Goal: Obtain resource: Download file/media

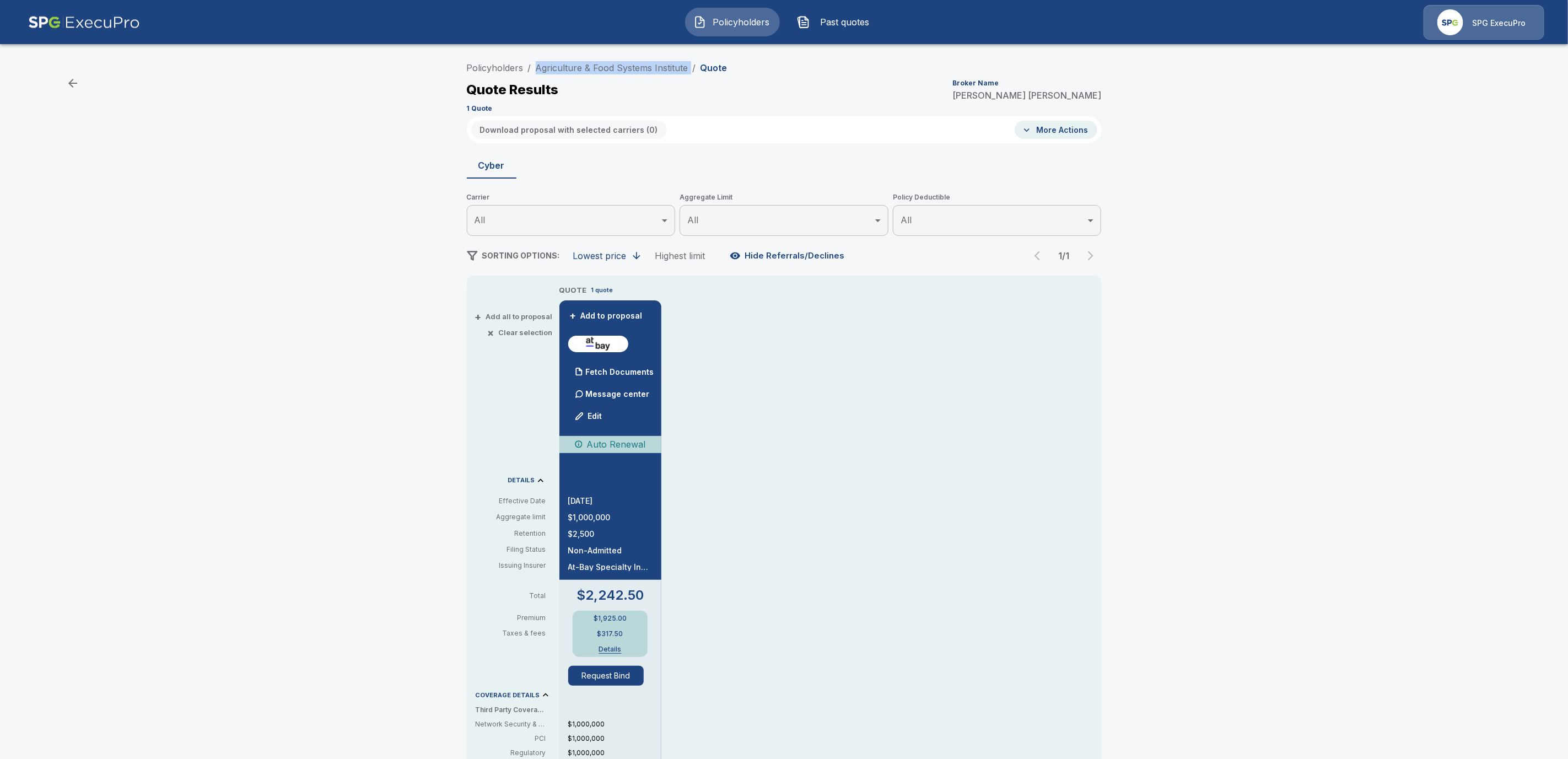
drag, startPoint x: 695, startPoint y: 67, endPoint x: 539, endPoint y: 63, distance: 156.1
click at [539, 63] on ol "Policyholders / Agriculture & Food Systems Institute / Quote" at bounding box center [597, 68] width 261 height 13
copy ol "Agriculture & Food Systems Institute /"
click at [617, 364] on div "Fetch Documents" at bounding box center [611, 371] width 86 height 22
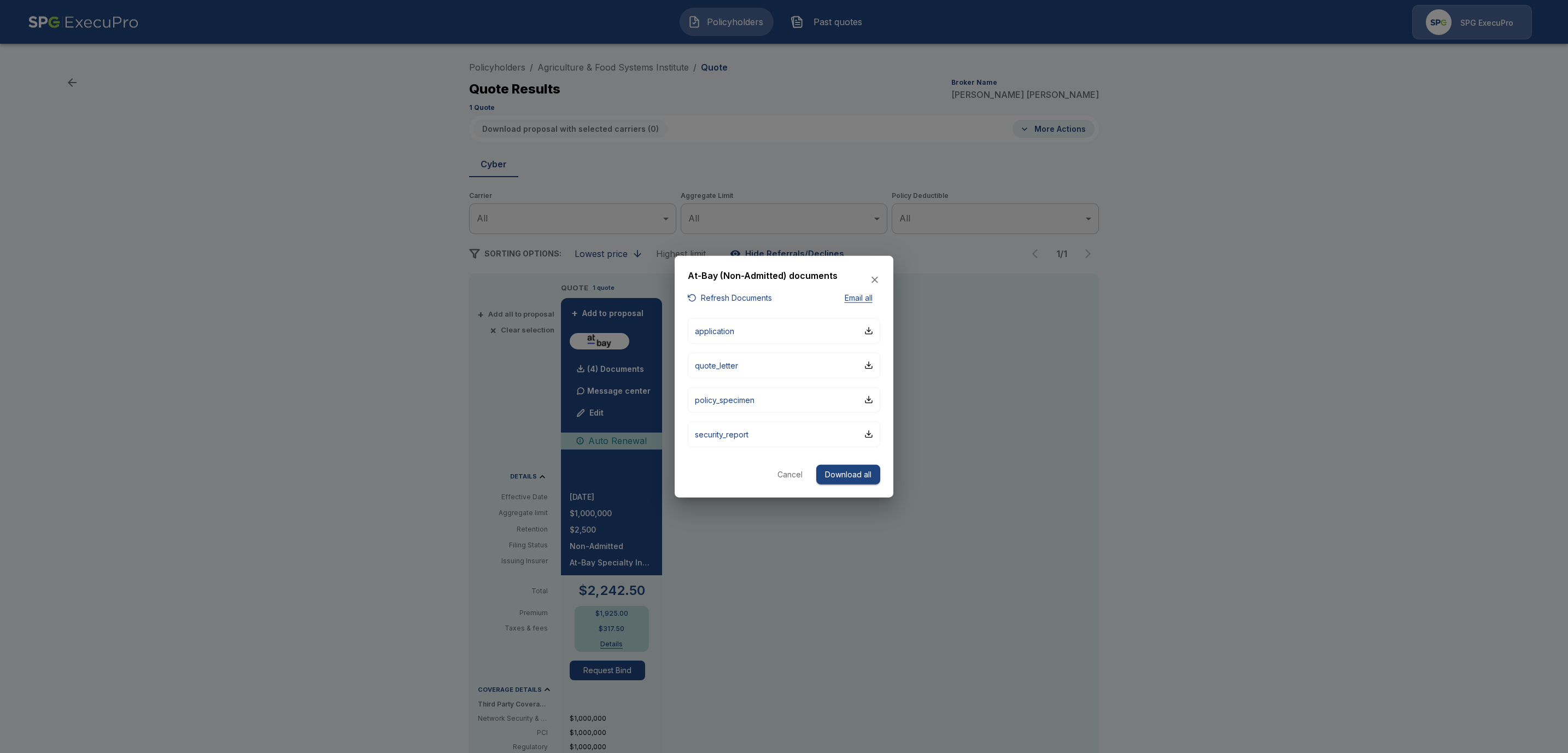
click at [847, 476] on button "Download all" at bounding box center [848, 474] width 64 height 21
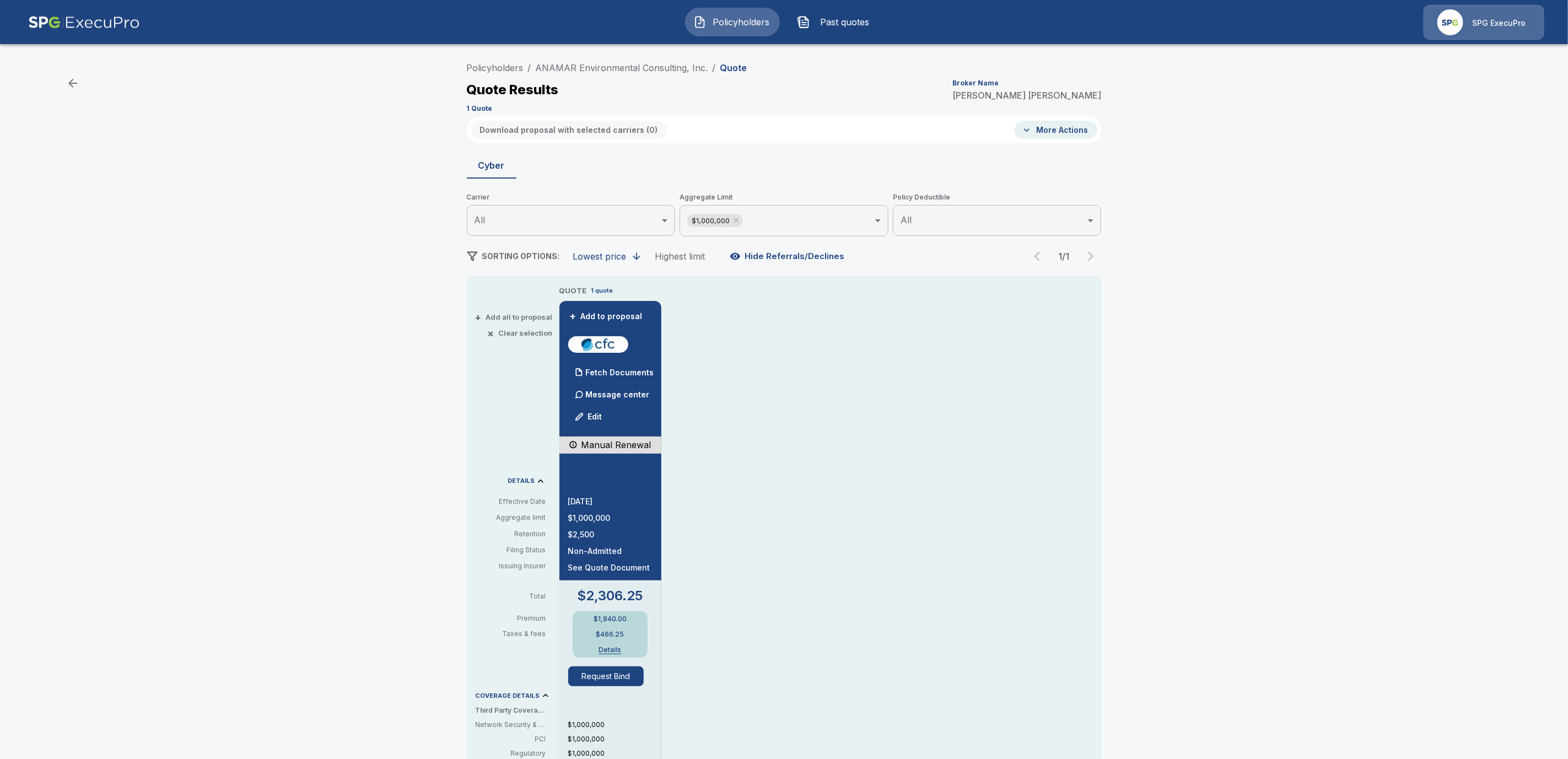
drag, startPoint x: 609, startPoint y: 374, endPoint x: 806, endPoint y: 407, distance: 199.7
click at [609, 374] on p "Fetch Documents" at bounding box center [620, 373] width 69 height 8
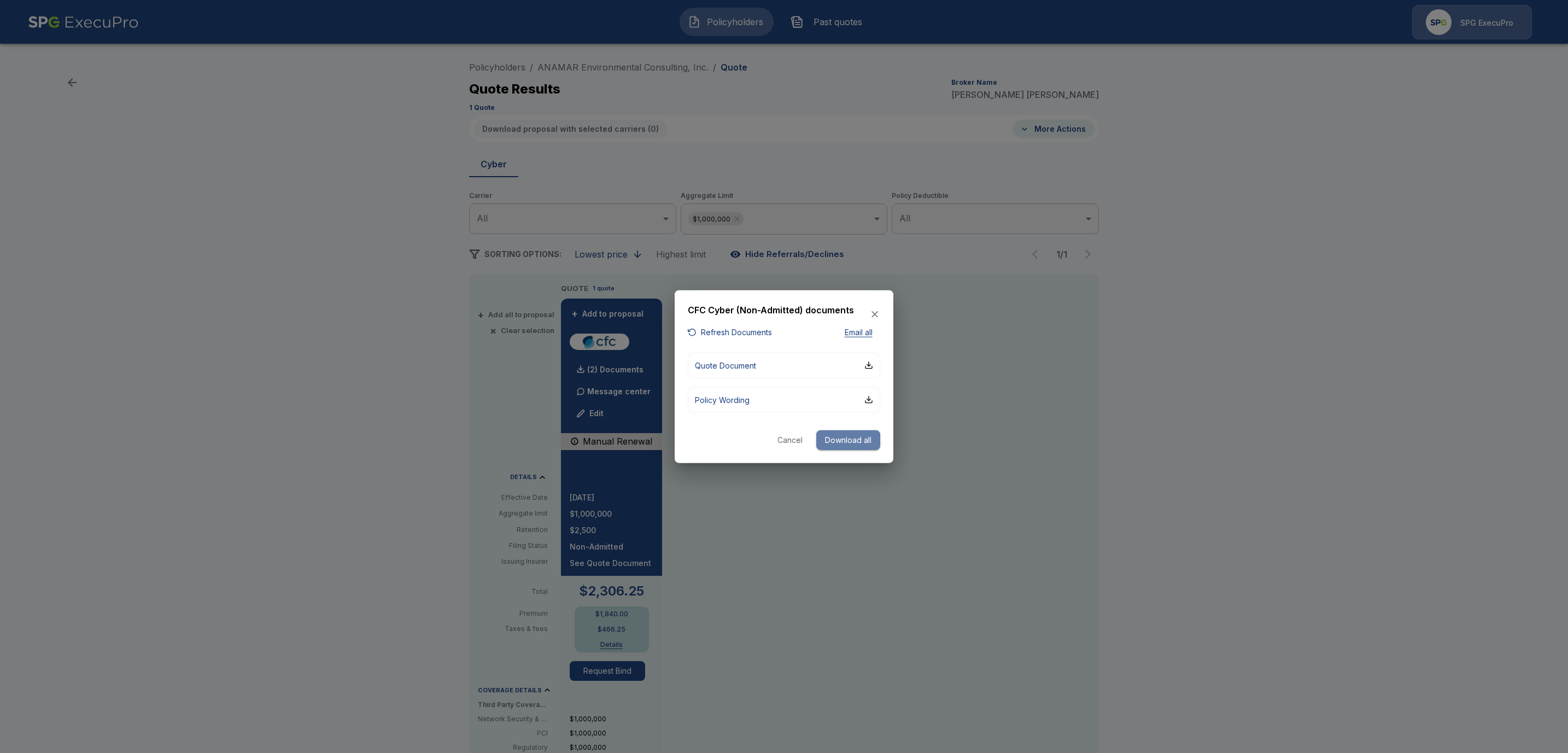
click at [849, 437] on button "Download all" at bounding box center [848, 440] width 64 height 21
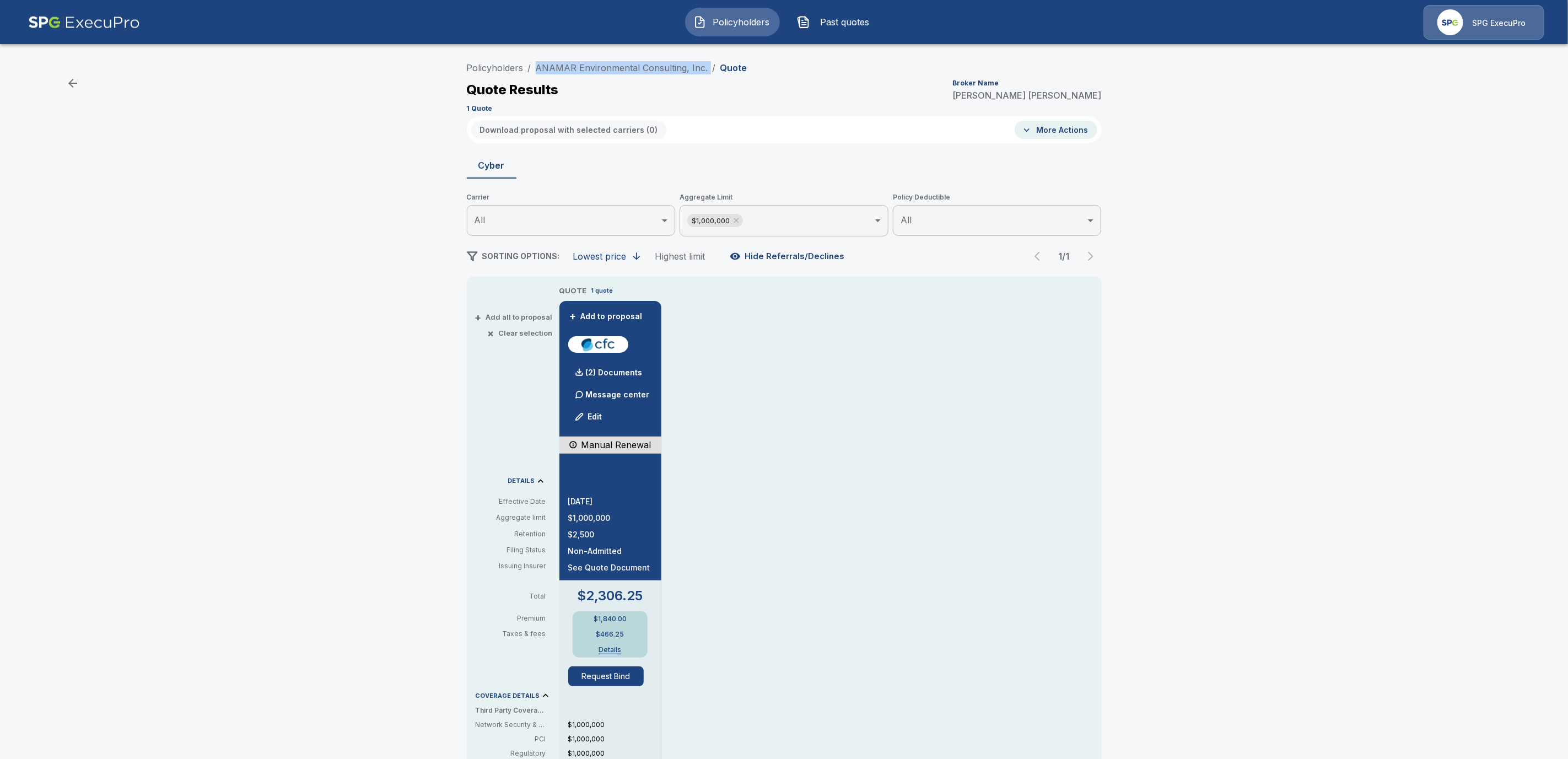
drag, startPoint x: 712, startPoint y: 70, endPoint x: 549, endPoint y: 59, distance: 163.4
click at [549, 59] on div "Policyholders / ANAMAR Environmental Consulting, Inc. / Quote Quote Results Bro…" at bounding box center [784, 85] width 635 height 59
copy ol "ANAMAR Environmental Consulting, Inc. /"
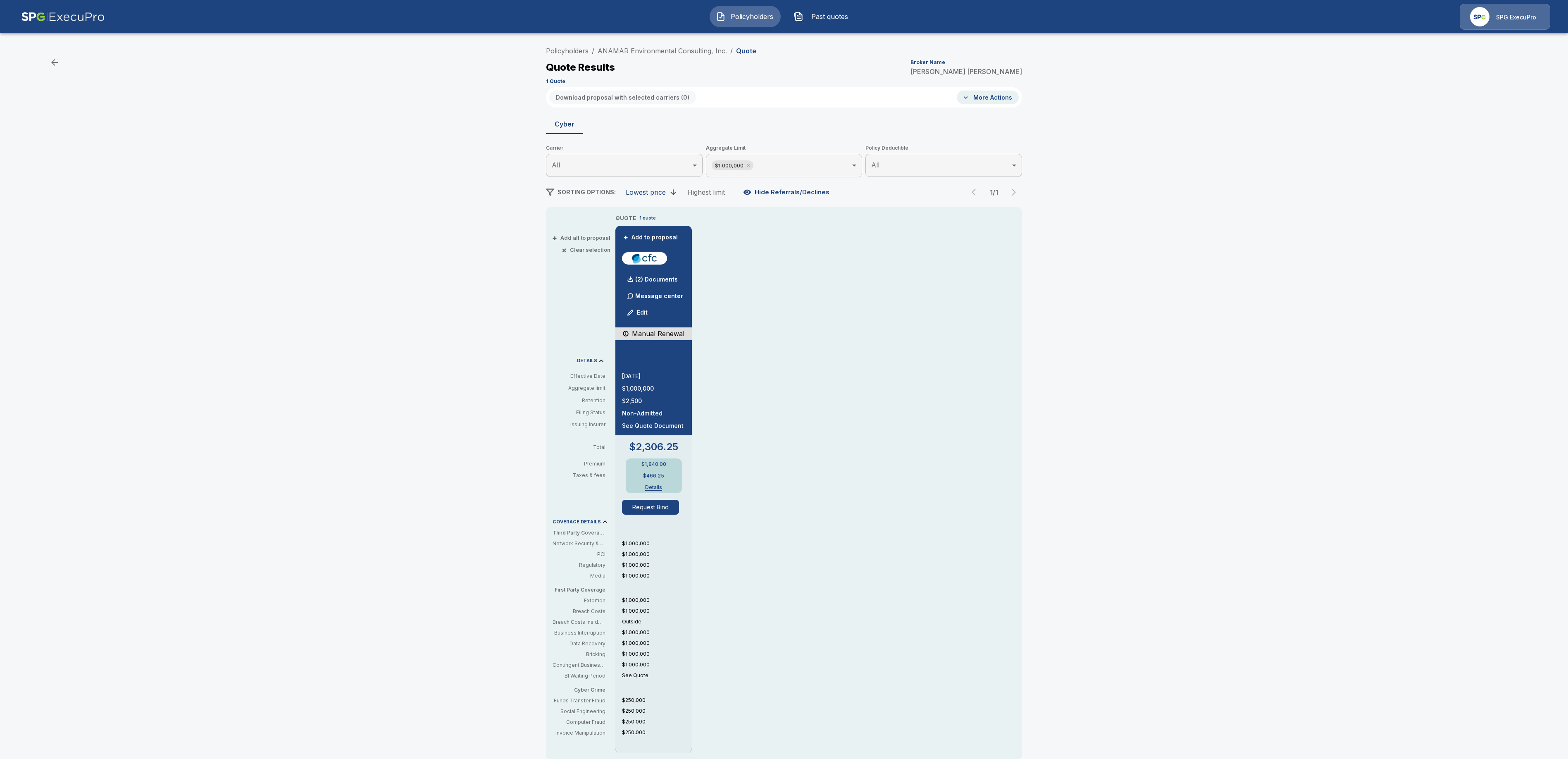
click at [1175, 382] on div "Policyholders / ANAMAR Environmental Consulting, Inc. / Quote Quote Results Bro…" at bounding box center [784, 437] width 1568 height 796
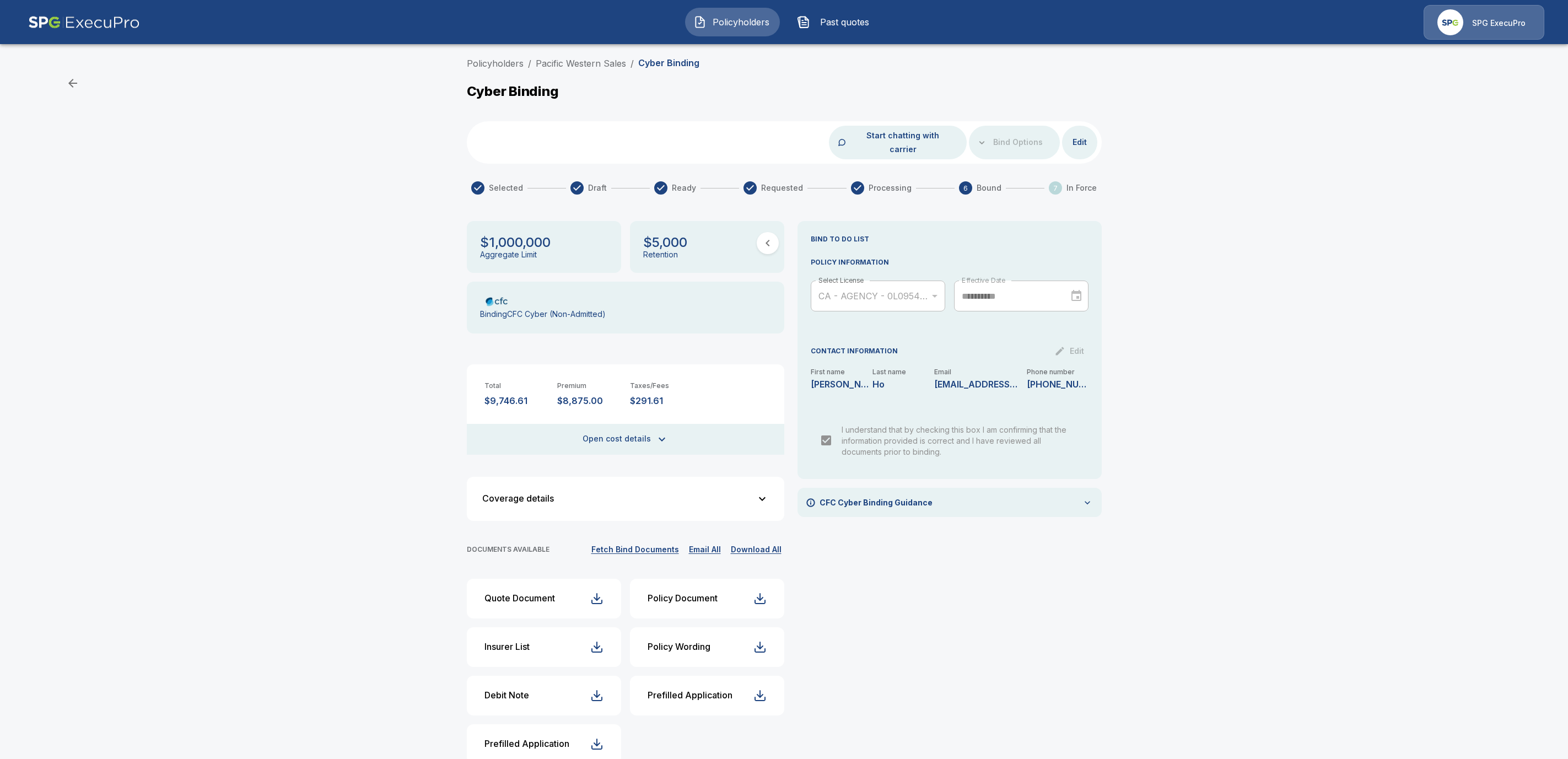
scroll to position [7, 0]
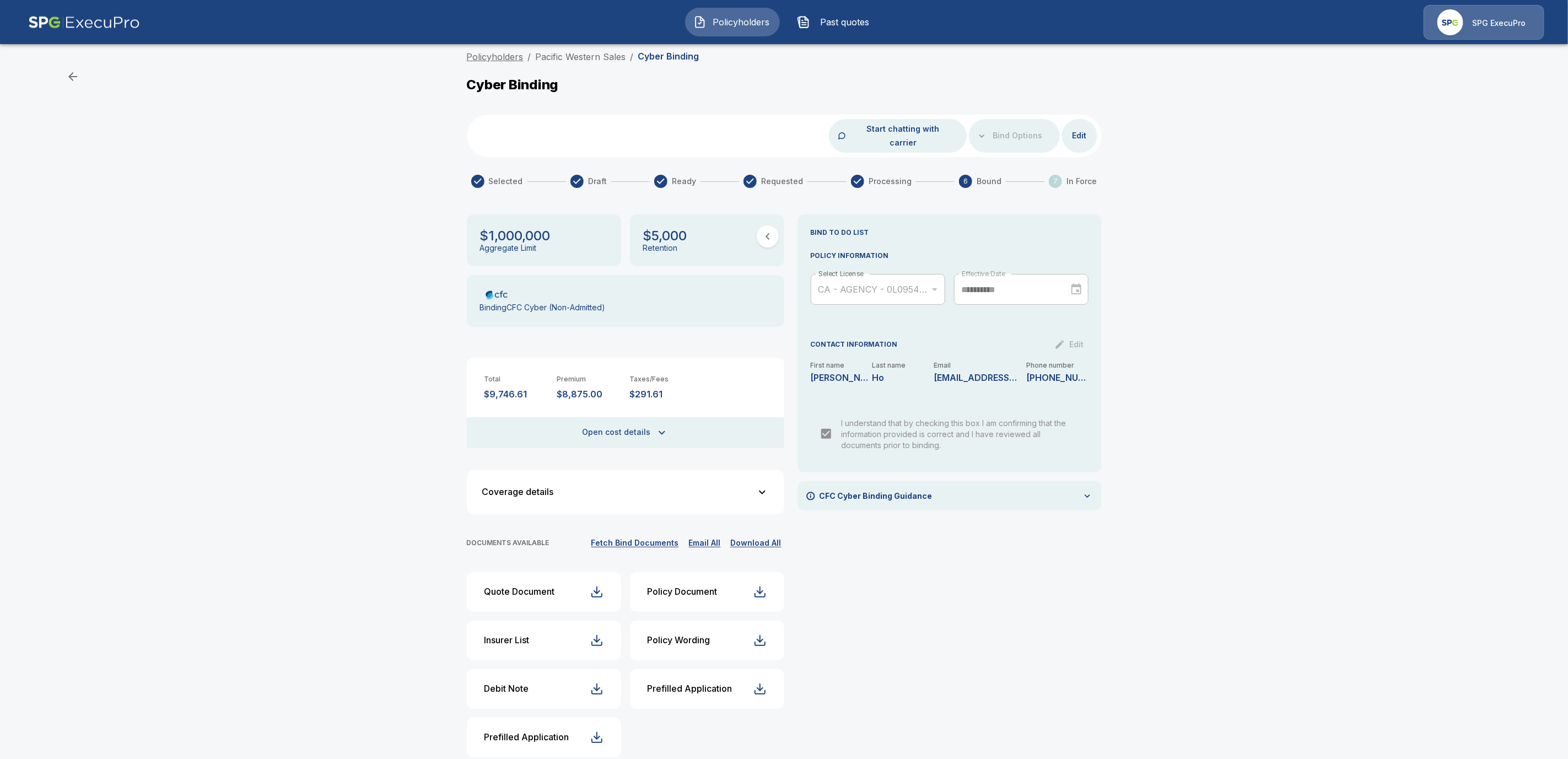
click at [515, 59] on link "Policyholders" at bounding box center [495, 57] width 56 height 11
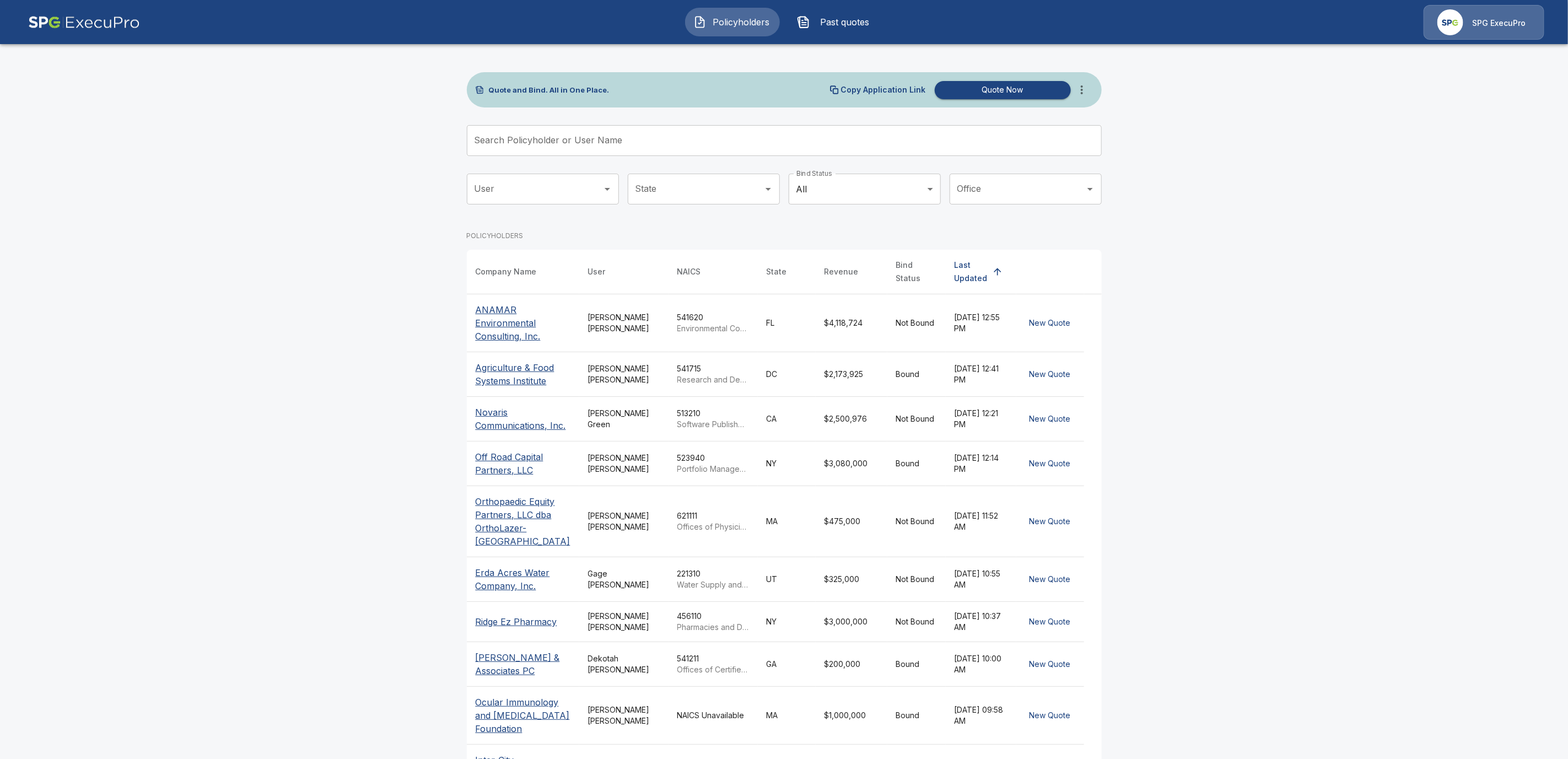
click at [537, 137] on input "Search Policyholder or User Name" at bounding box center [777, 140] width 623 height 31
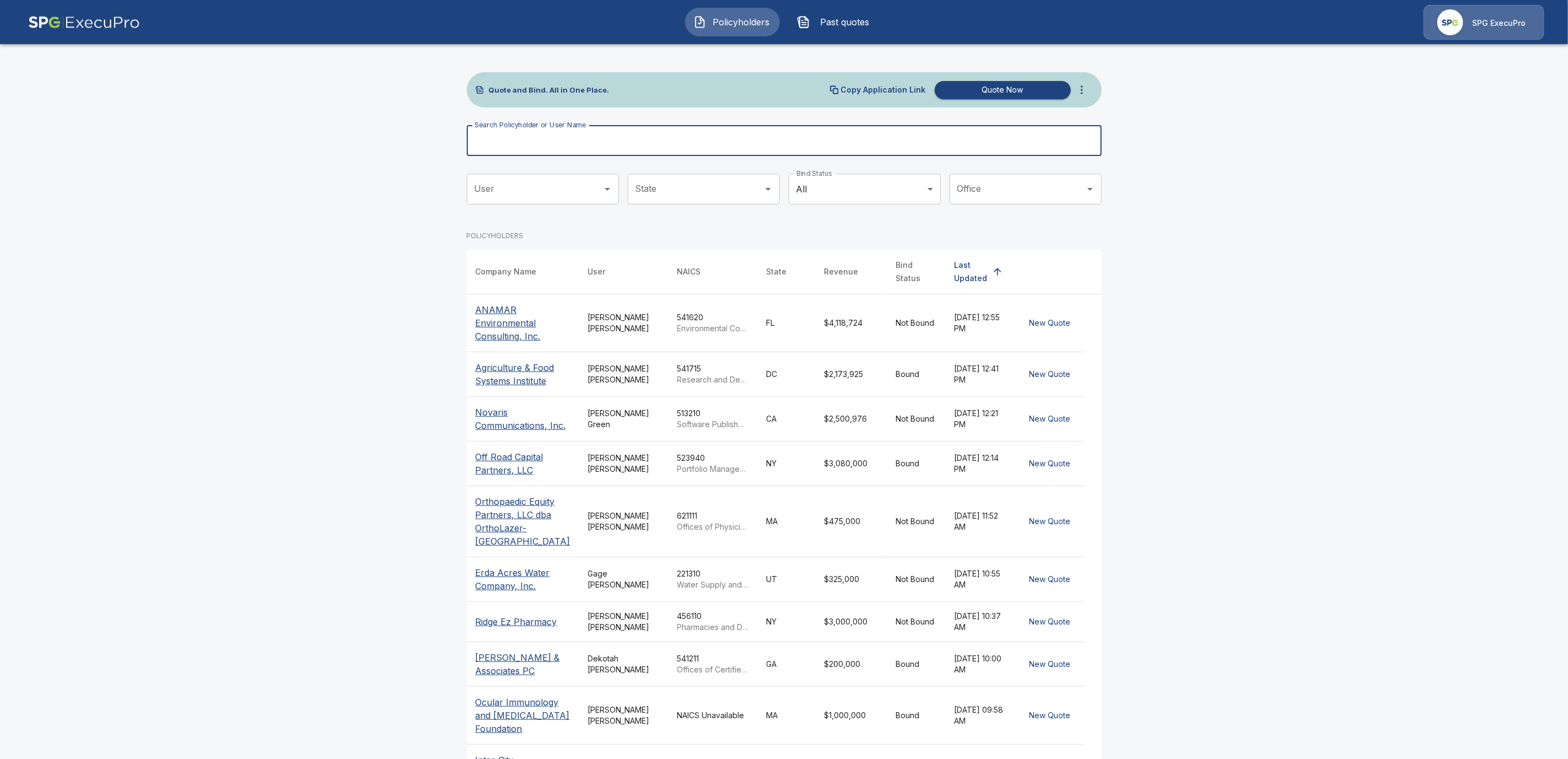
paste input "**********"
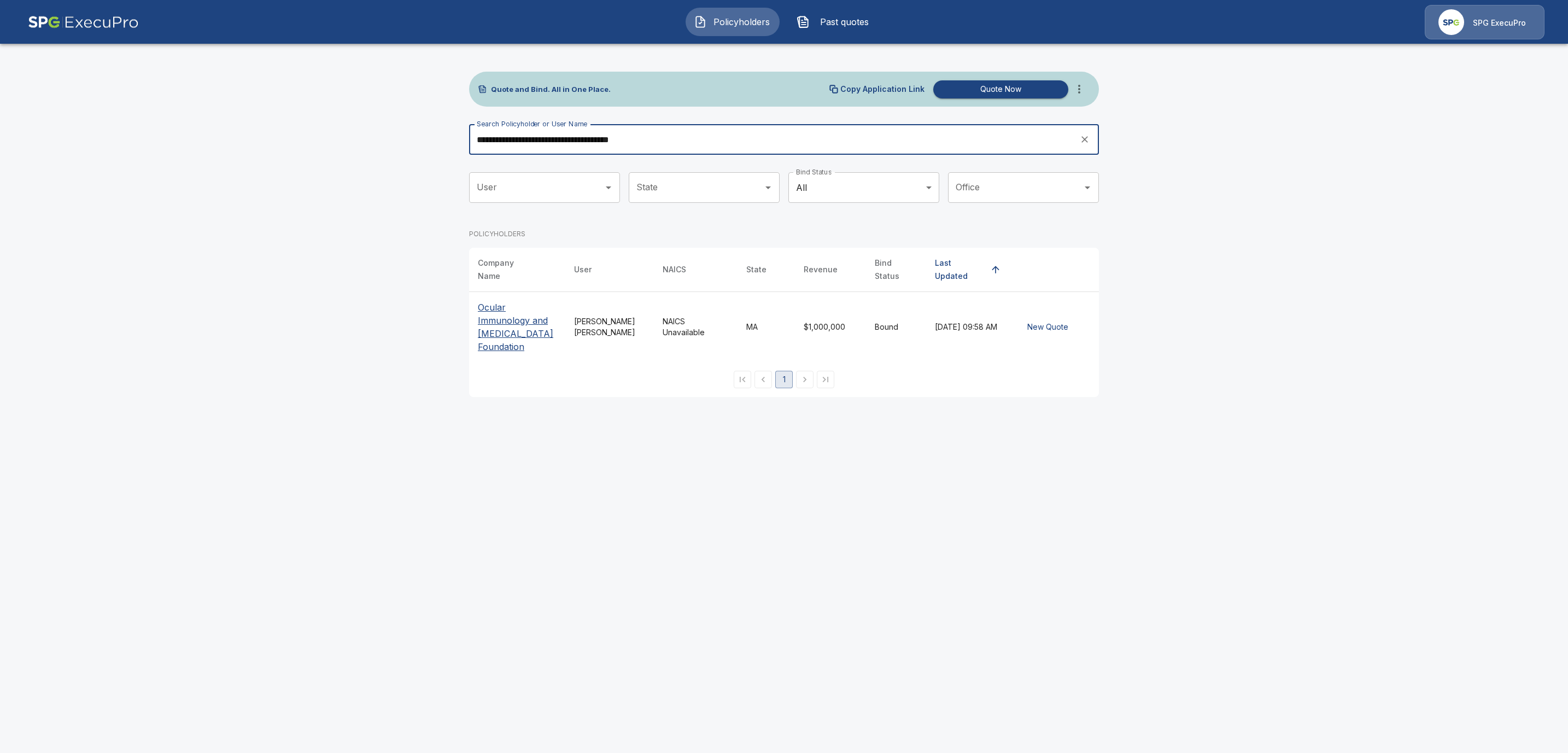
type input "**********"
click at [506, 321] on p "Ocular Immunology and Uveitis Foundation" at bounding box center [517, 327] width 79 height 52
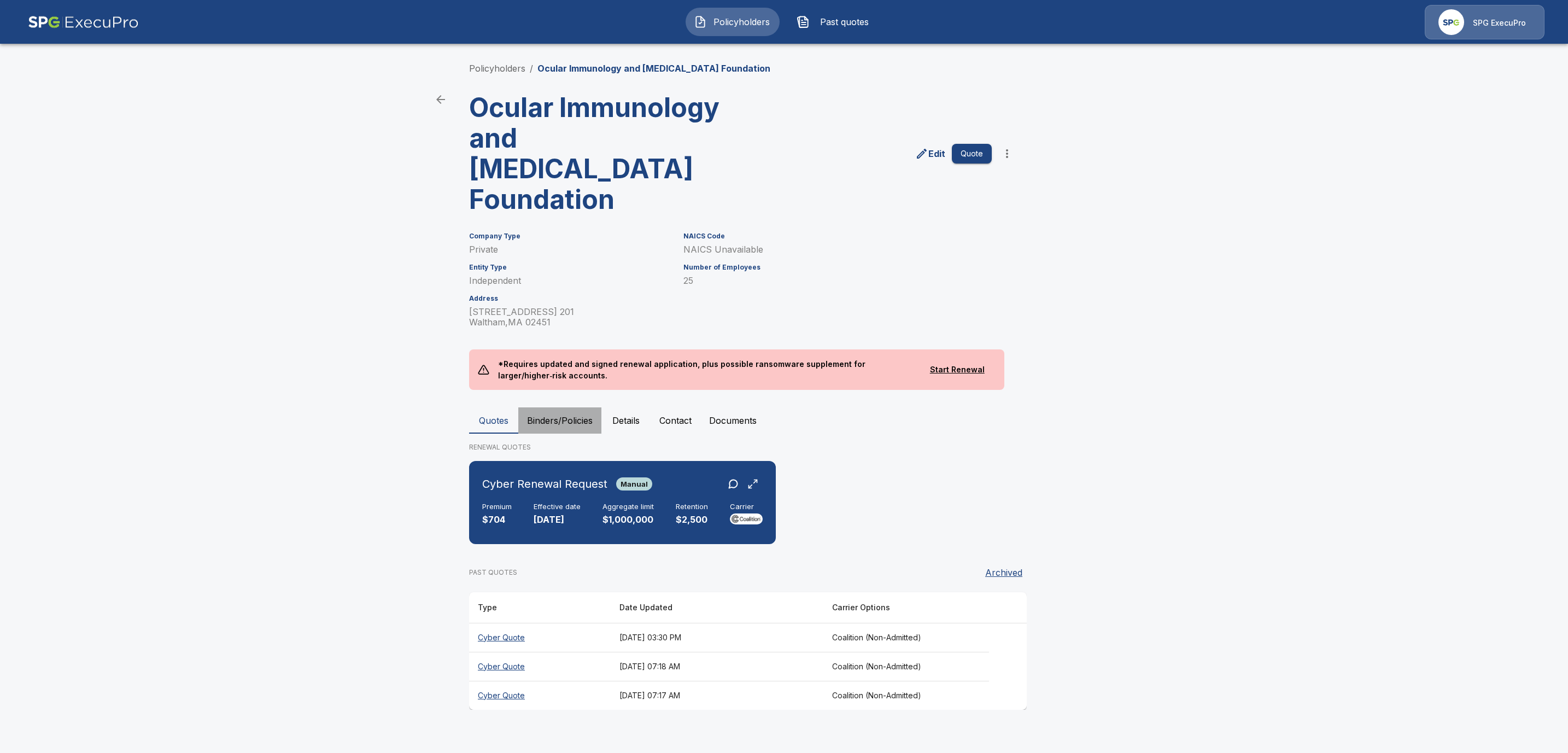
click at [578, 407] on button "Binders/Policies" at bounding box center [559, 420] width 83 height 26
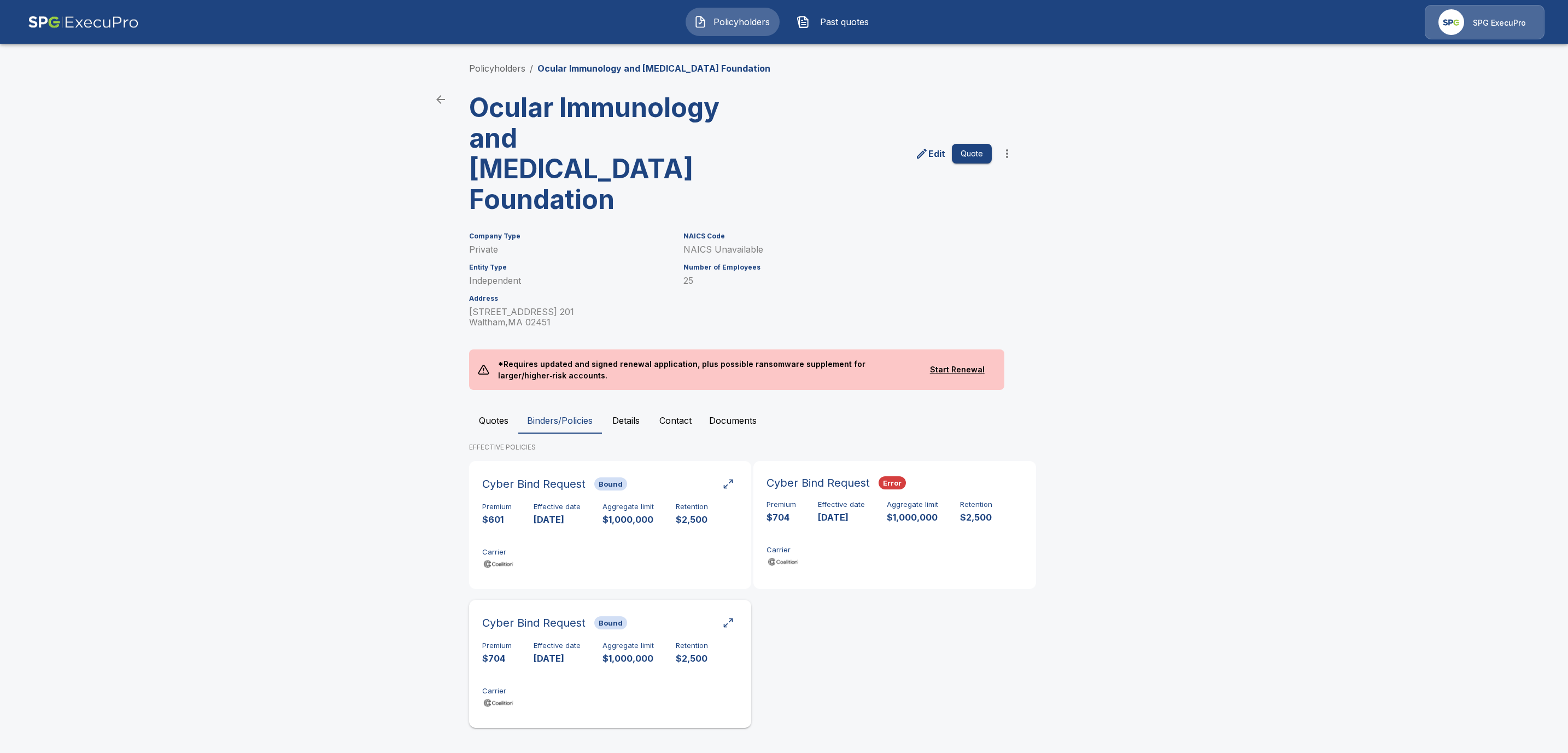
click at [563, 660] on div "Premium $704 Effective date 9/18/2025 Aggregate limit $1,000,000 Retention $2,5…" at bounding box center [610, 676] width 256 height 69
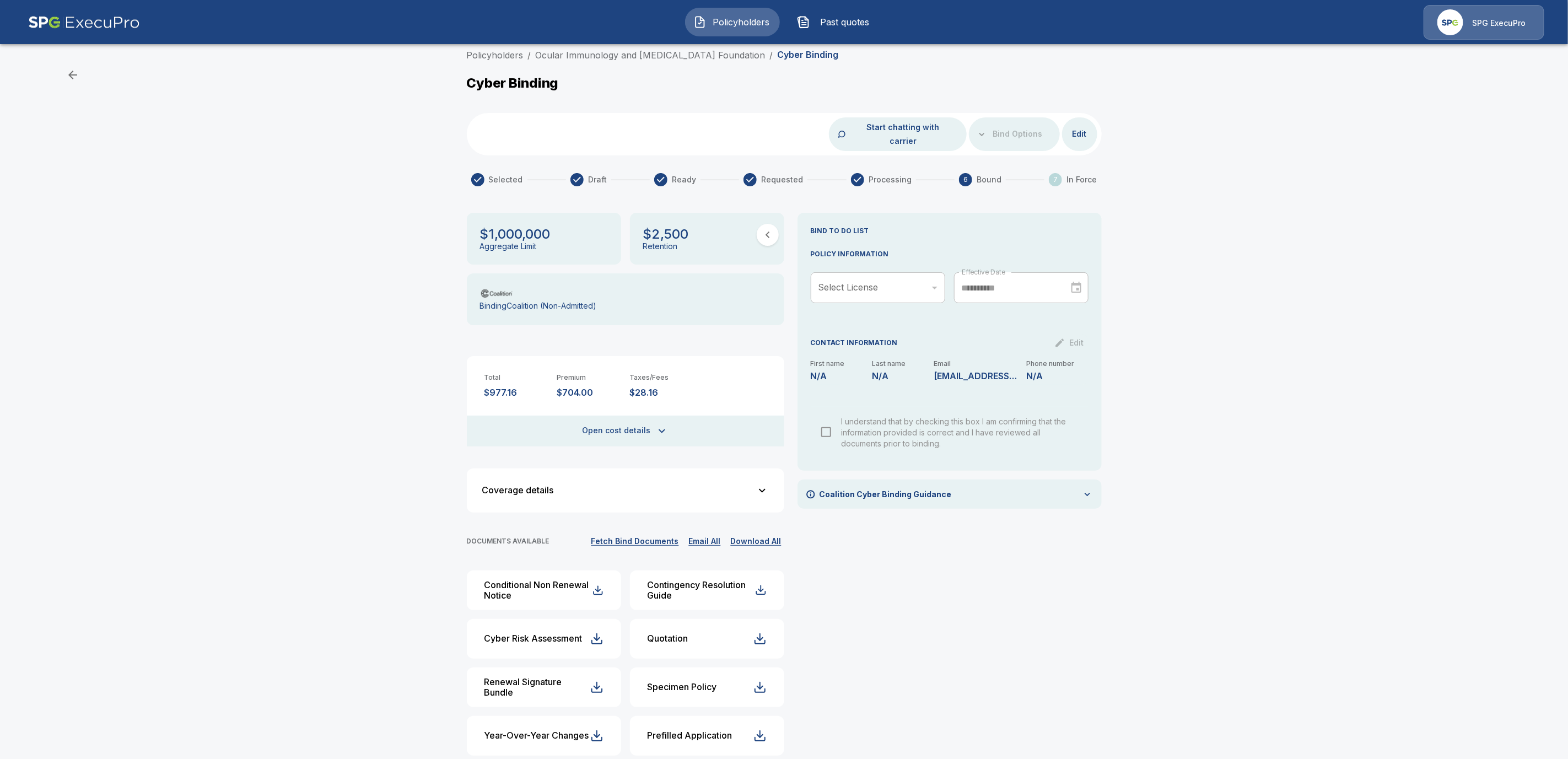
scroll to position [13, 0]
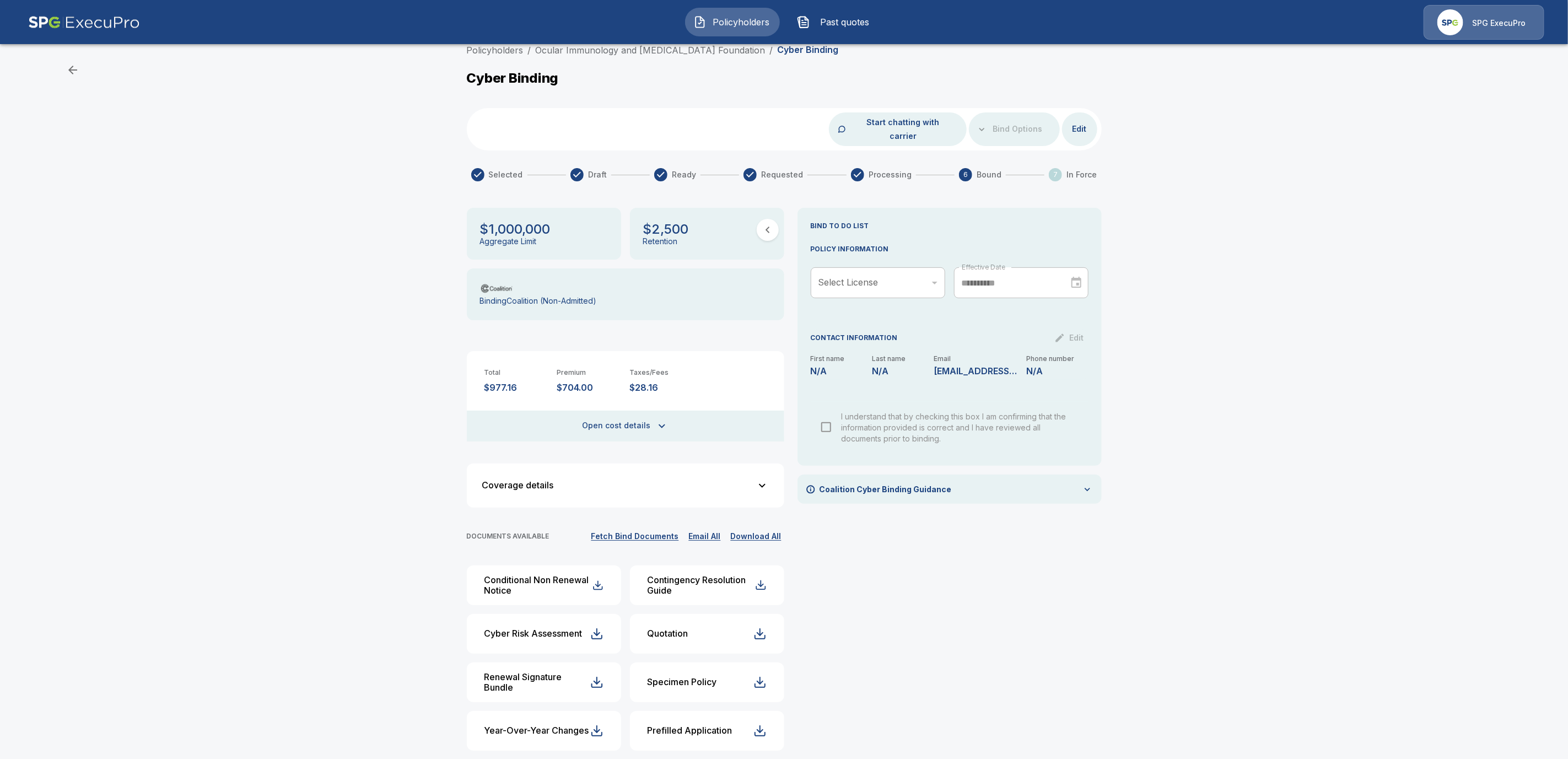
click at [641, 530] on button "Fetch Bind Documents" at bounding box center [635, 536] width 93 height 14
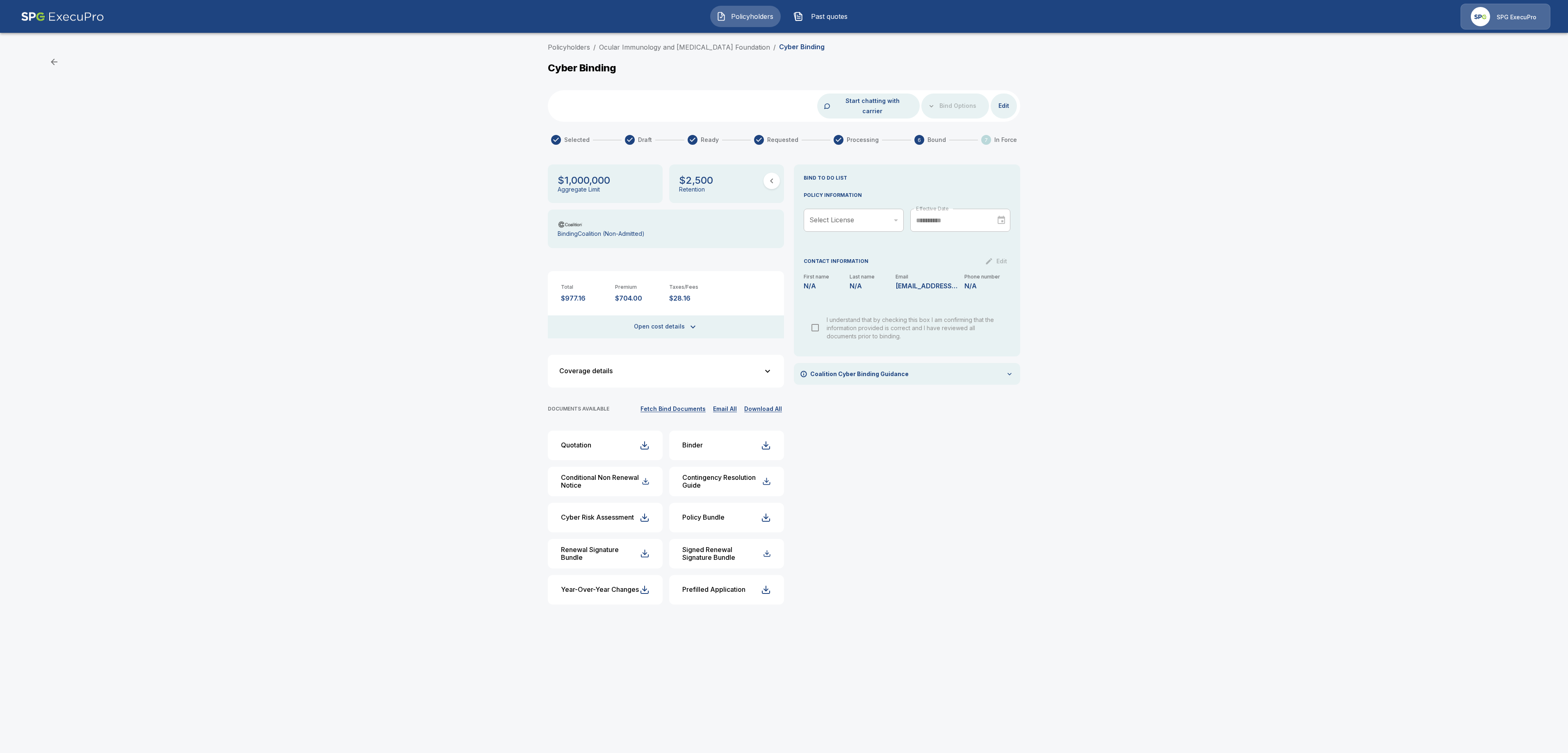
drag, startPoint x: 644, startPoint y: 49, endPoint x: 785, endPoint y: 114, distance: 155.3
click at [644, 49] on link "Ocular Immunology and [MEDICAL_DATA] Foundation" at bounding box center [684, 47] width 171 height 8
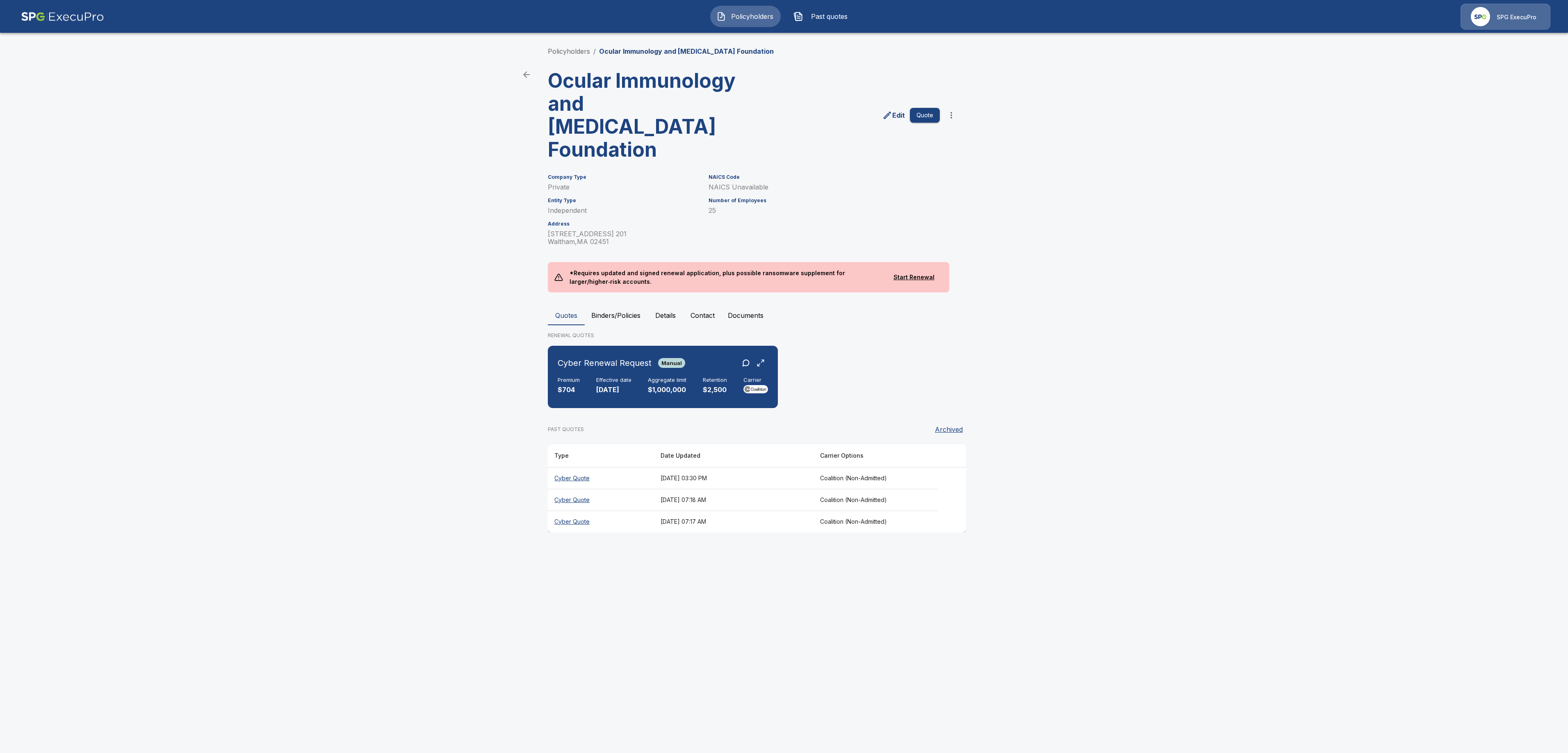
click at [633, 305] on button "Binders/Policies" at bounding box center [616, 315] width 62 height 20
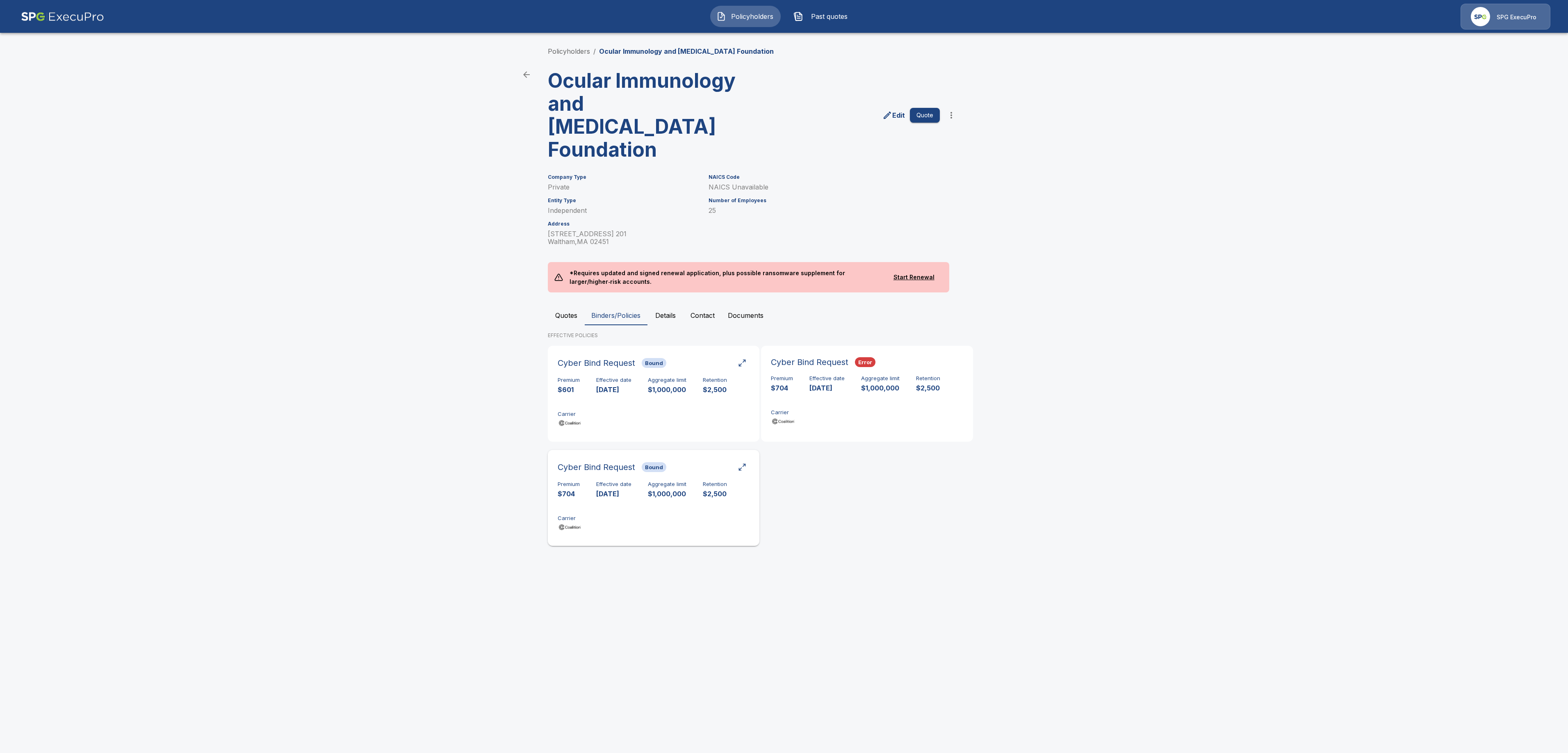
click at [681, 484] on div "Premium $704 Effective date 9/18/2025 Aggregate limit $1,000,000 Retention $2,5…" at bounding box center [653, 506] width 192 height 52
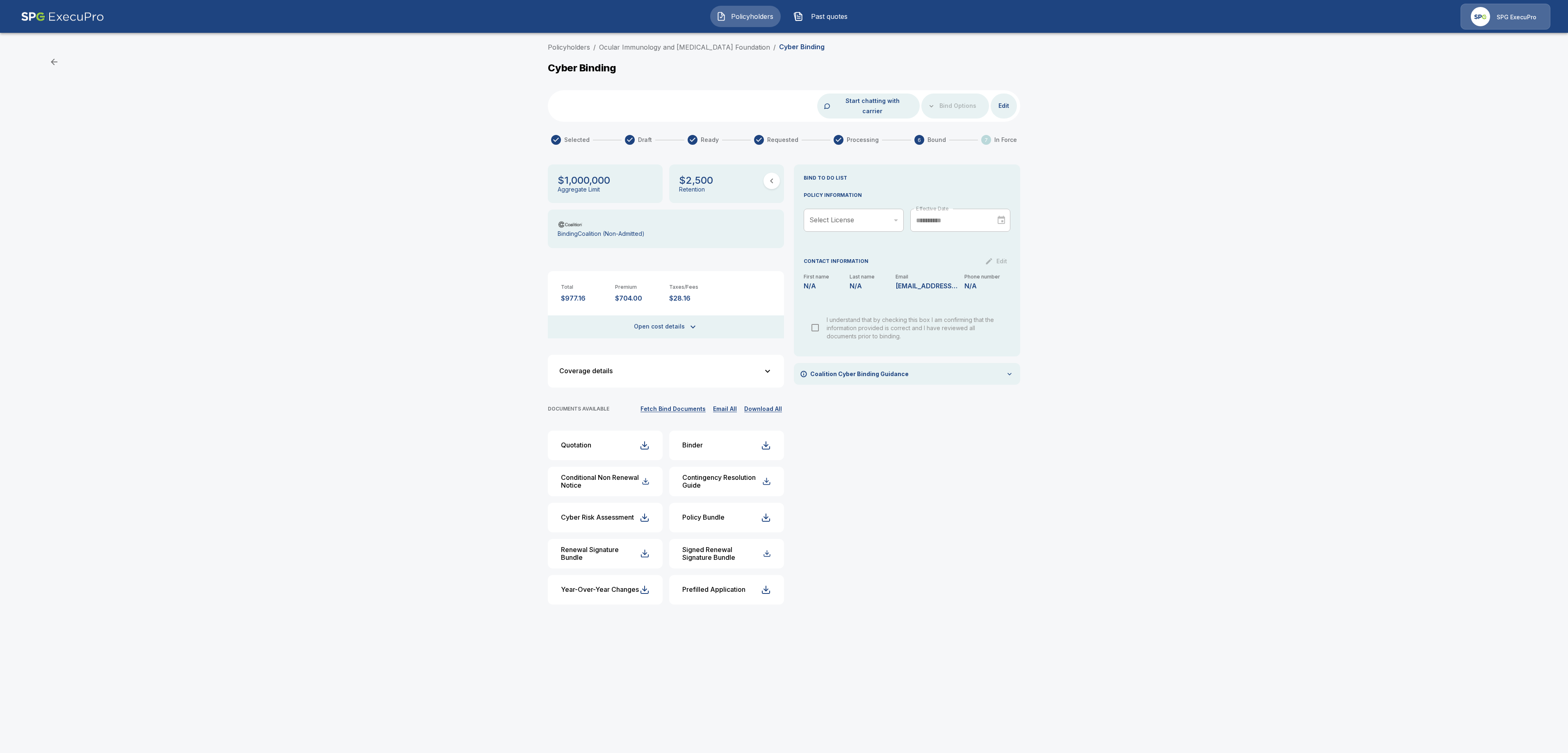
click at [763, 404] on button "Download All" at bounding box center [763, 409] width 42 height 10
click at [721, 404] on button "Email All" at bounding box center [725, 409] width 28 height 10
click at [644, 48] on link "Ocular Immunology and Uveitis Foundation" at bounding box center [684, 47] width 171 height 8
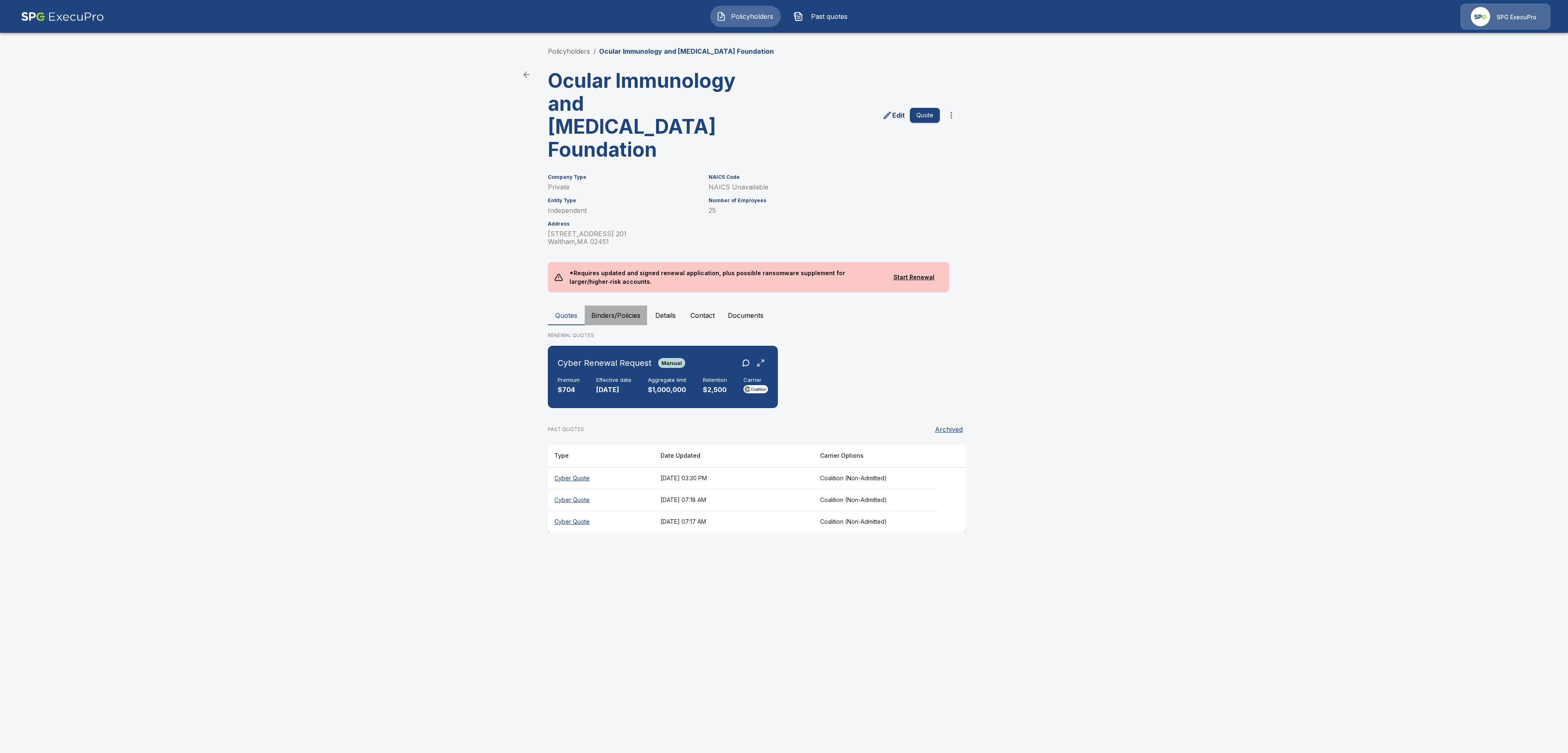
click at [625, 305] on button "Binders/Policies" at bounding box center [616, 315] width 62 height 20
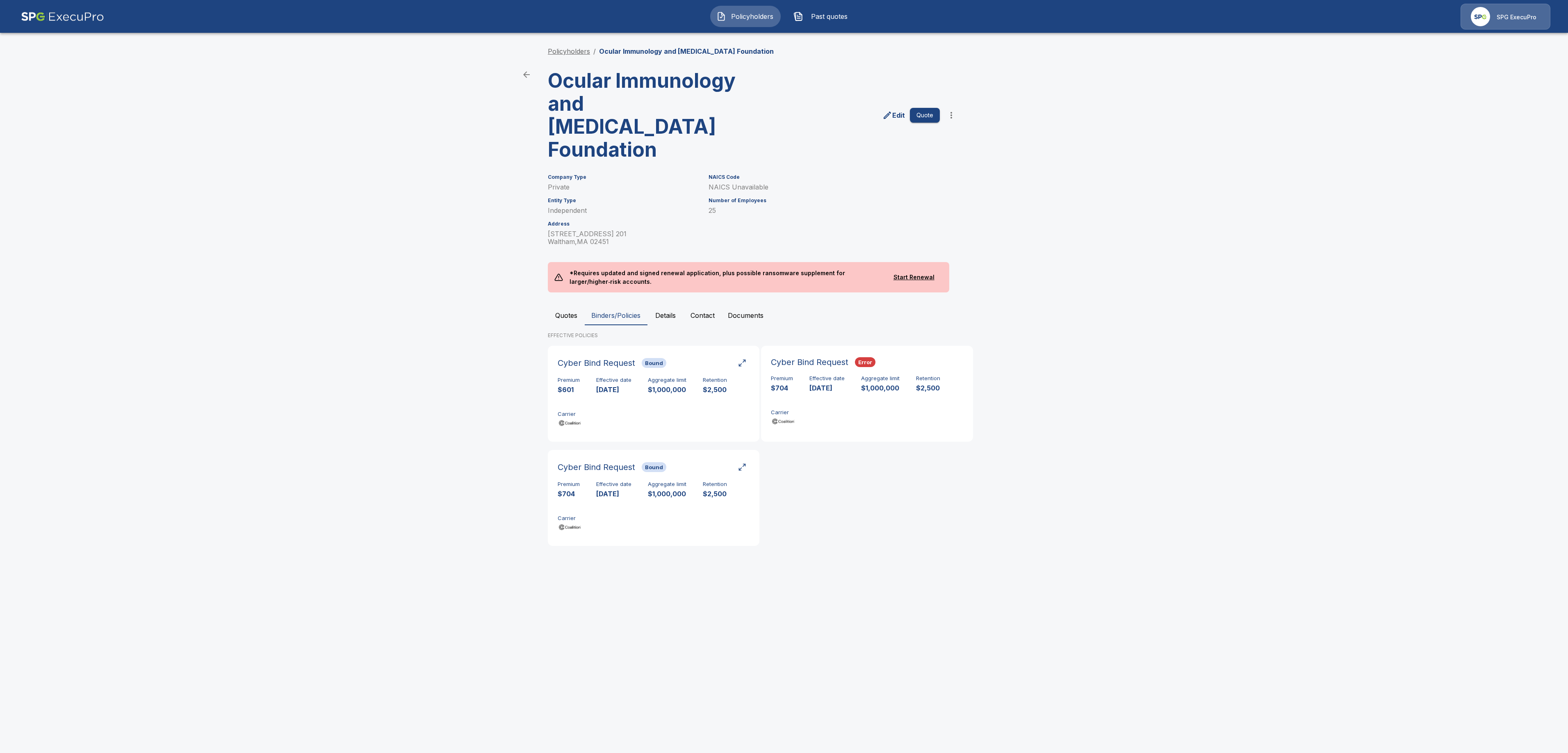
click at [565, 47] on link "Policyholders" at bounding box center [569, 51] width 42 height 8
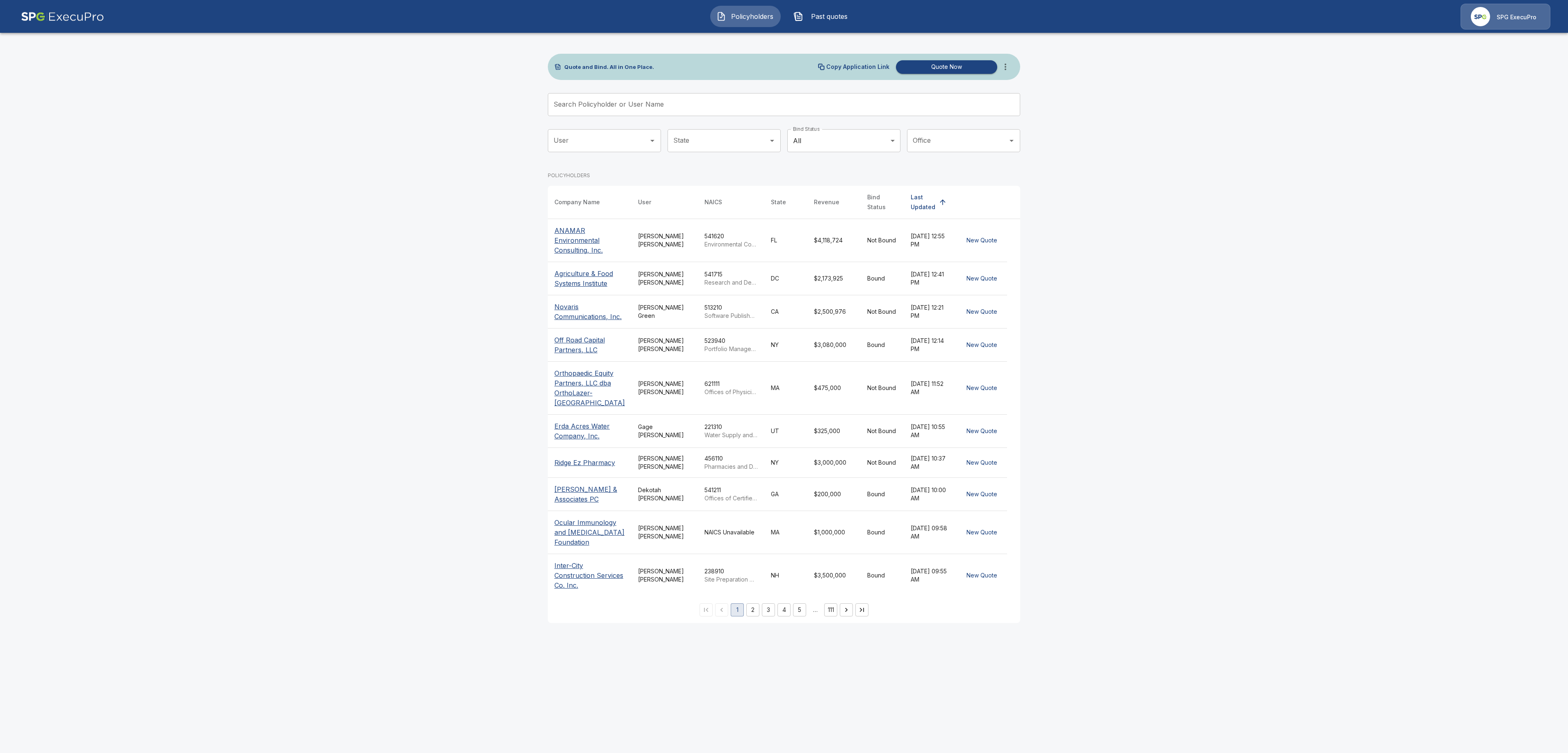
click at [638, 108] on input "Search Policyholder or User Name" at bounding box center [779, 104] width 463 height 23
paste input "**********"
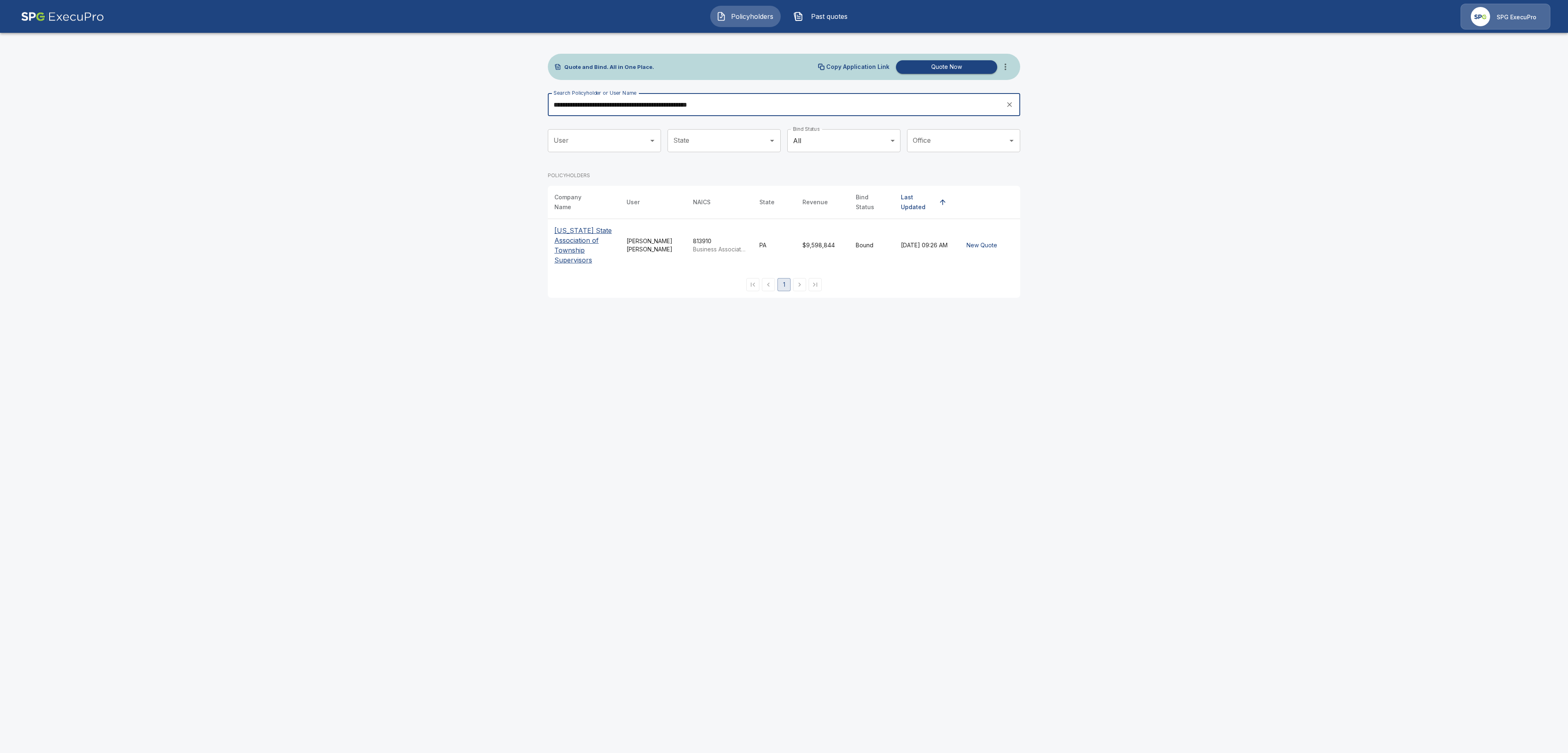
type input "**********"
click at [576, 238] on p "[US_STATE] State Association of Township Supervisors" at bounding box center [583, 245] width 59 height 39
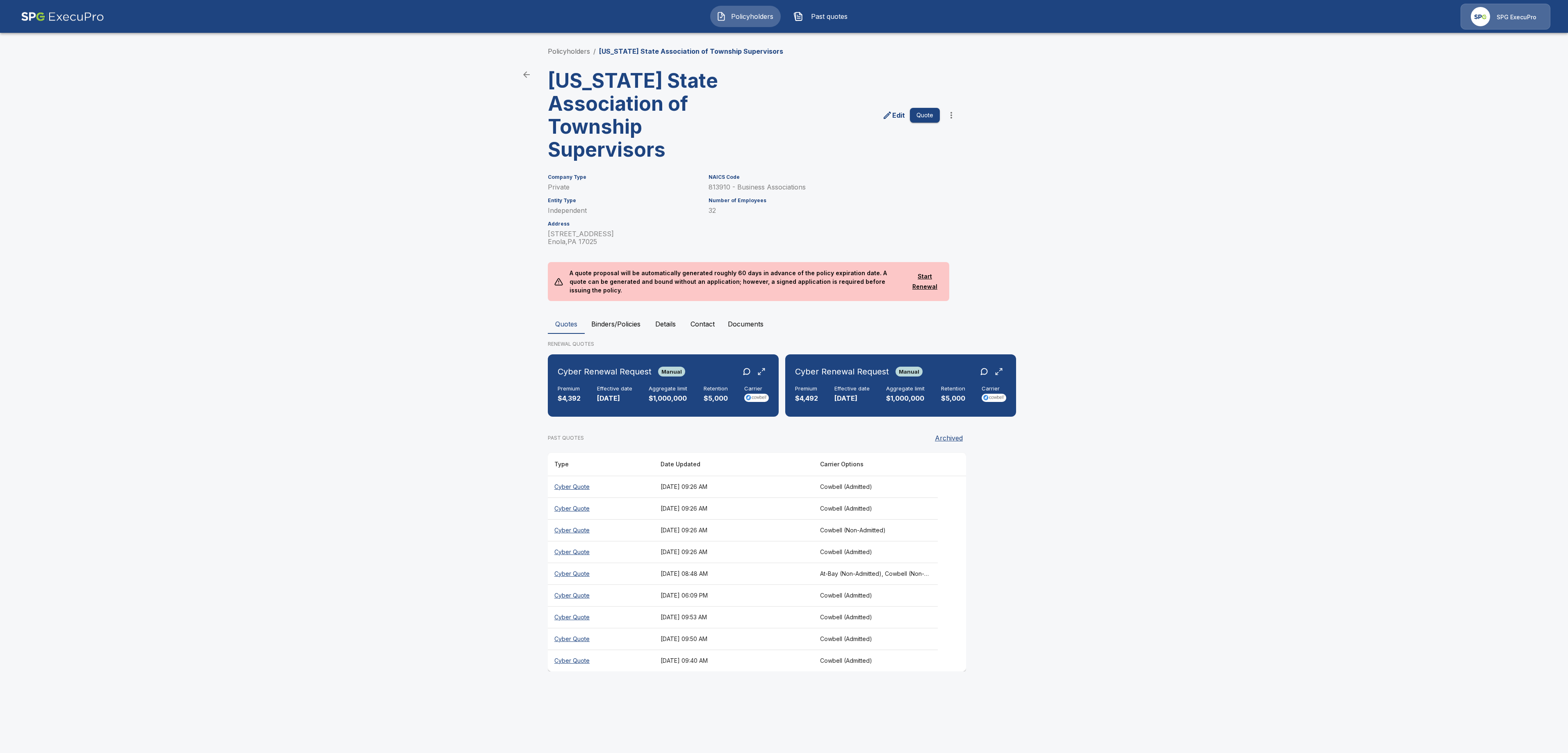
click at [592, 314] on button "Binders/Policies" at bounding box center [616, 324] width 62 height 20
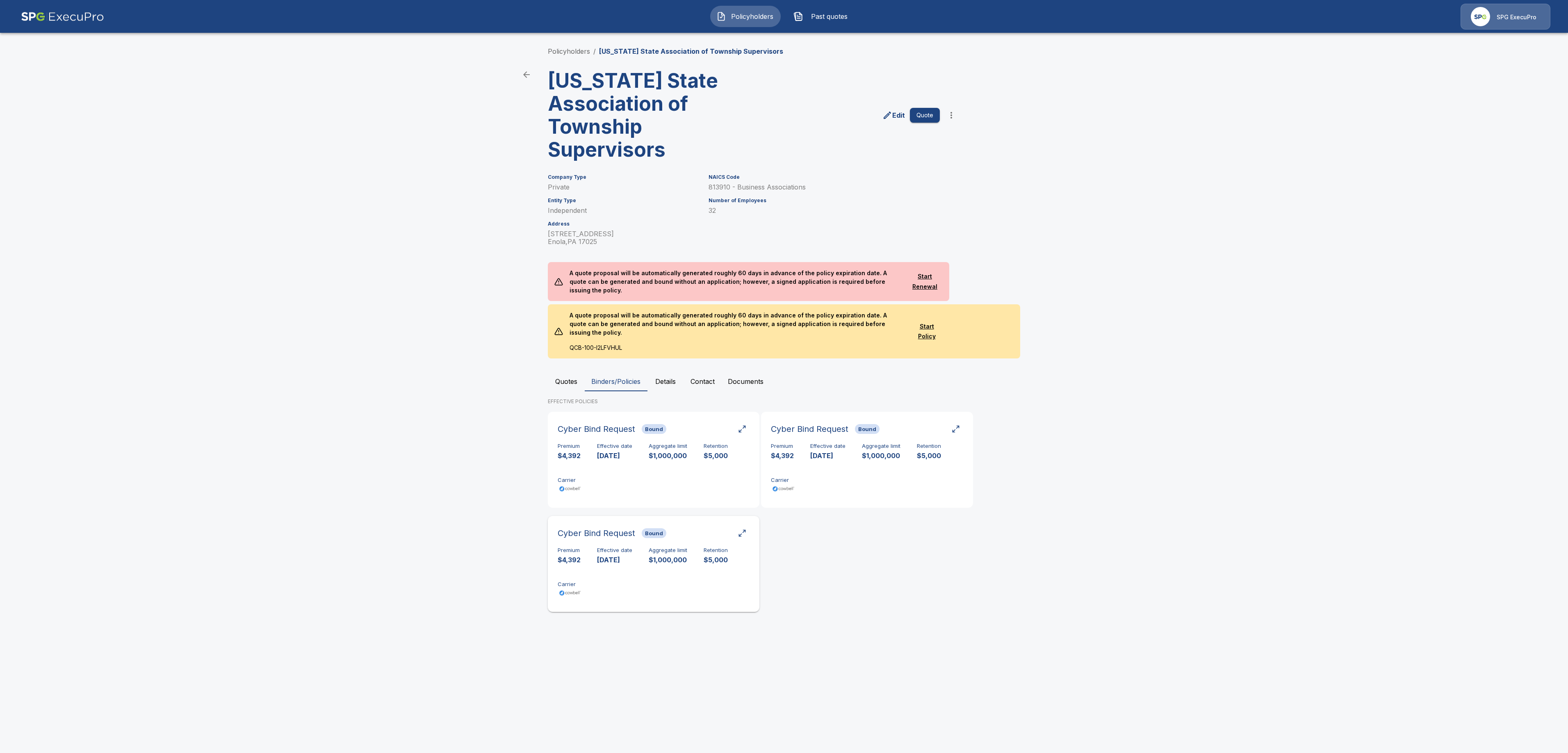
click at [681, 575] on div "Premium $4,392 Effective date 9/10/2025 Aggregate limit $1,000,000 Retention $5…" at bounding box center [653, 573] width 192 height 52
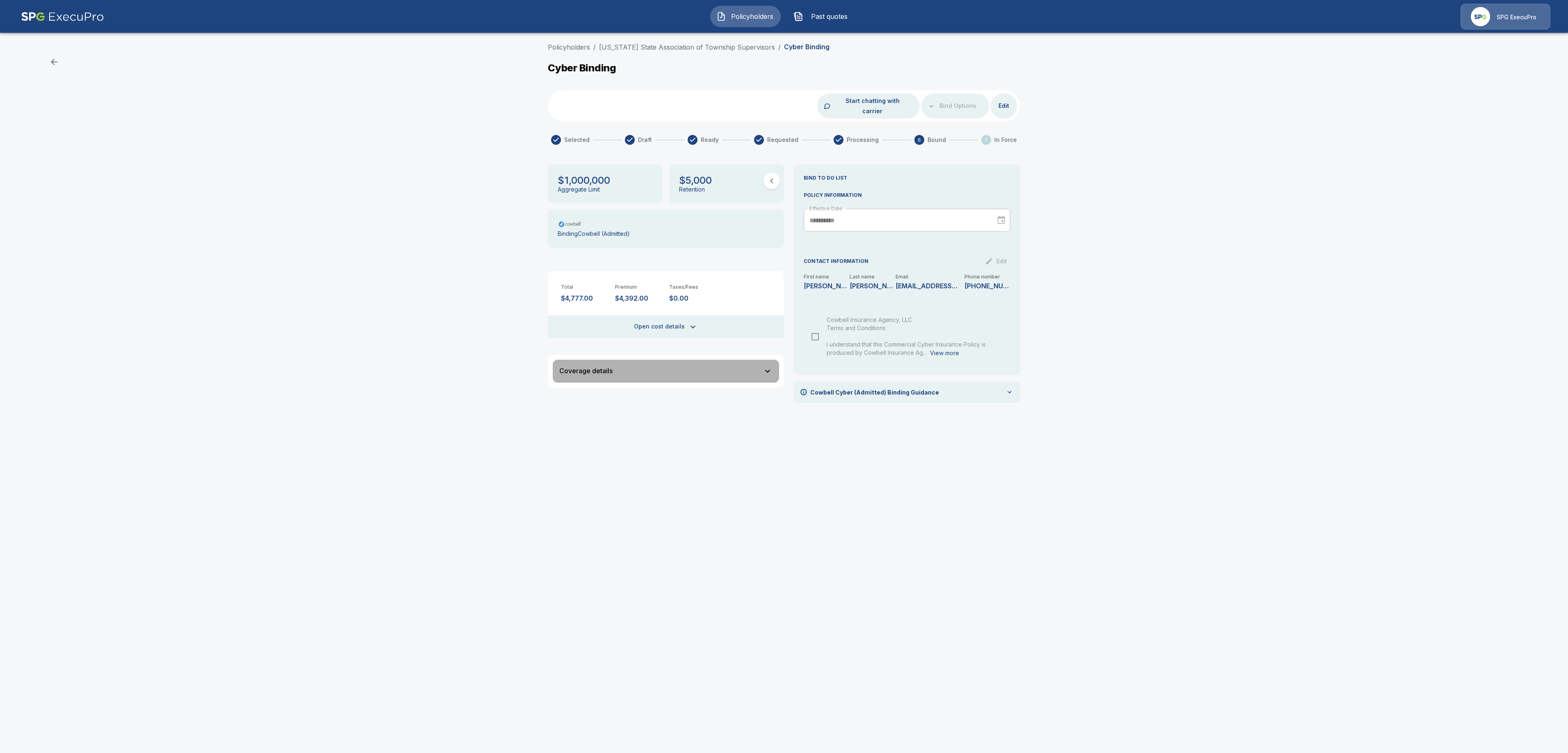
click at [772, 366] on icon "button" at bounding box center [768, 371] width 10 height 10
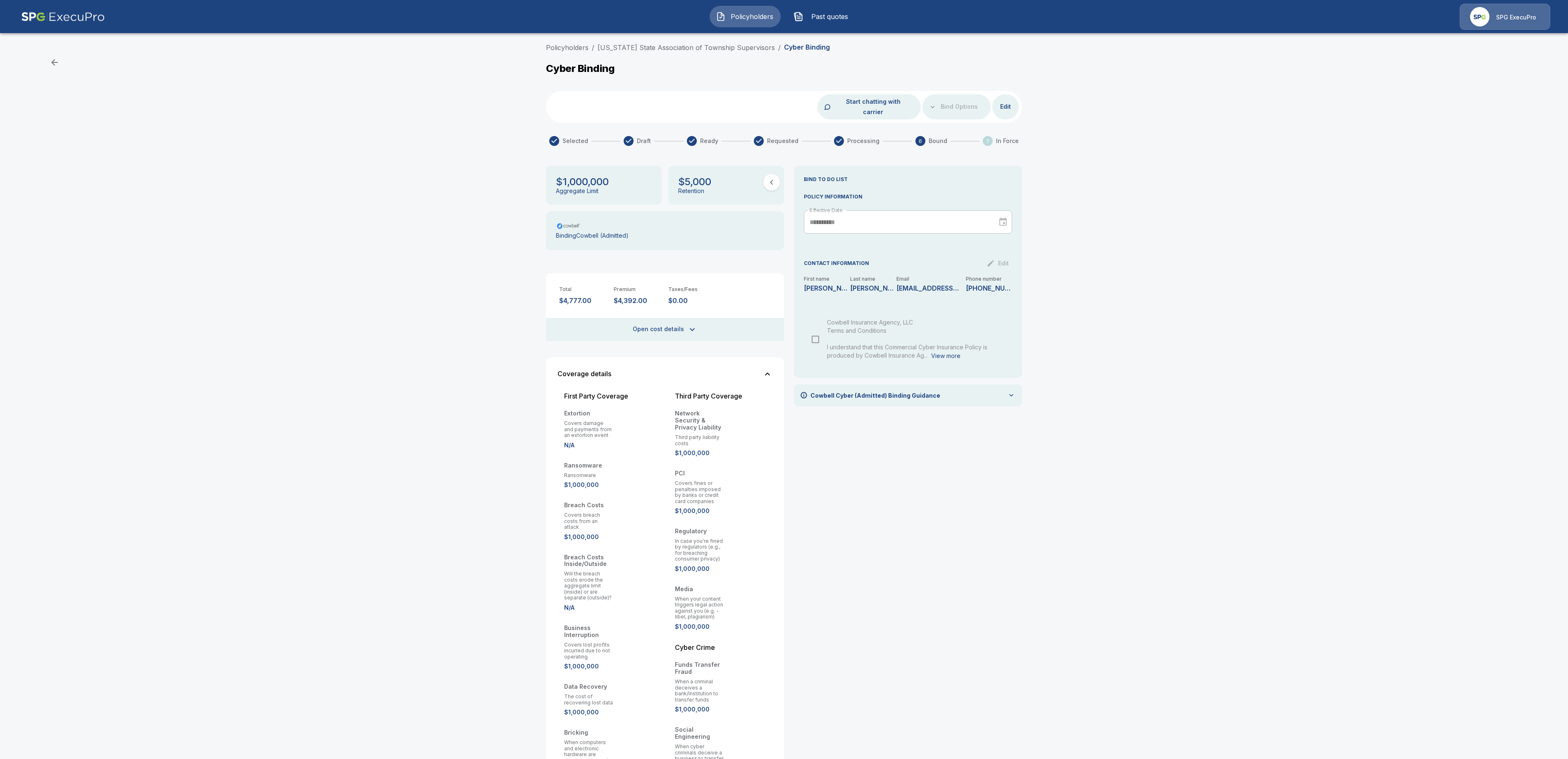
click at [772, 369] on icon "button" at bounding box center [767, 374] width 10 height 10
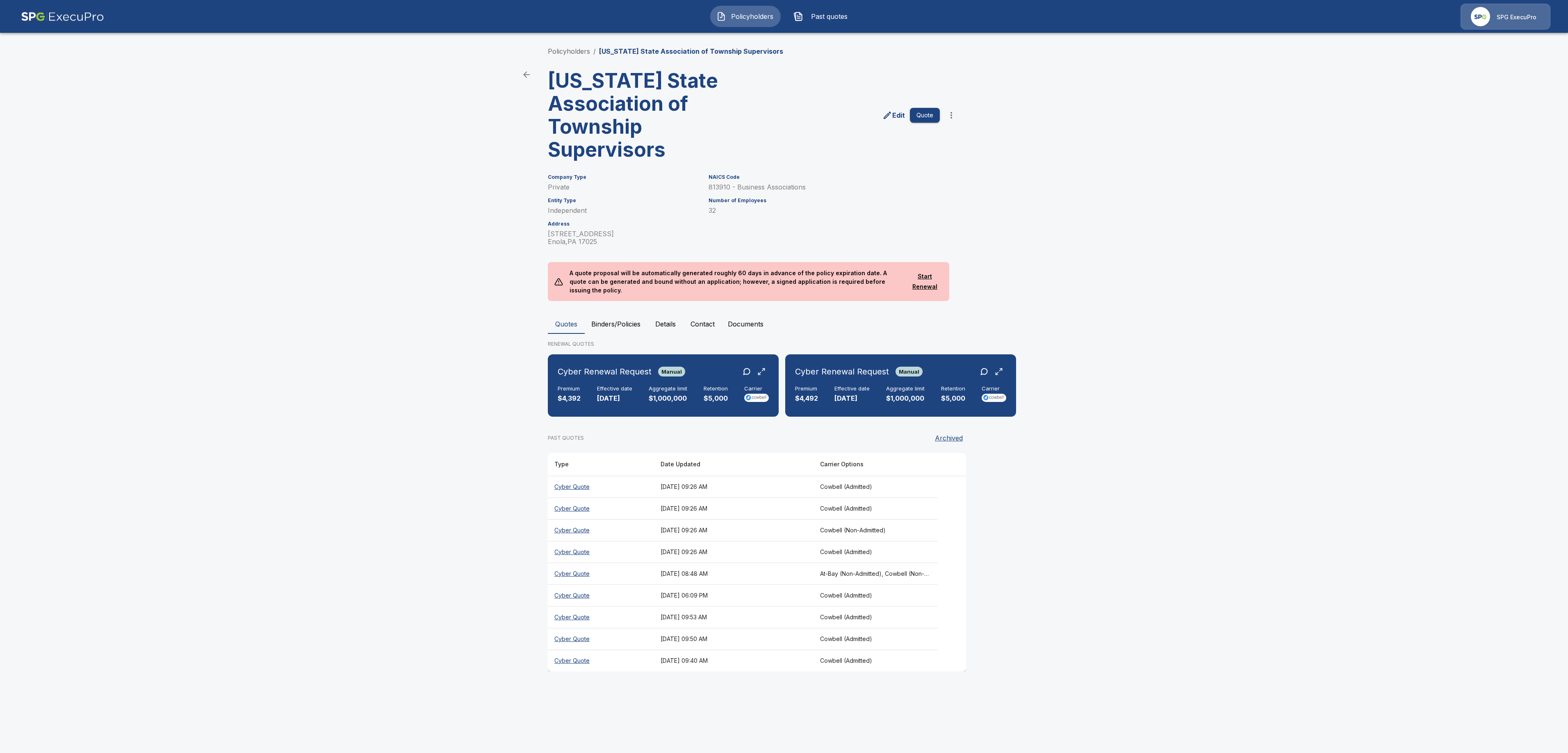
click at [625, 318] on button "Binders/Policies" at bounding box center [616, 324] width 62 height 20
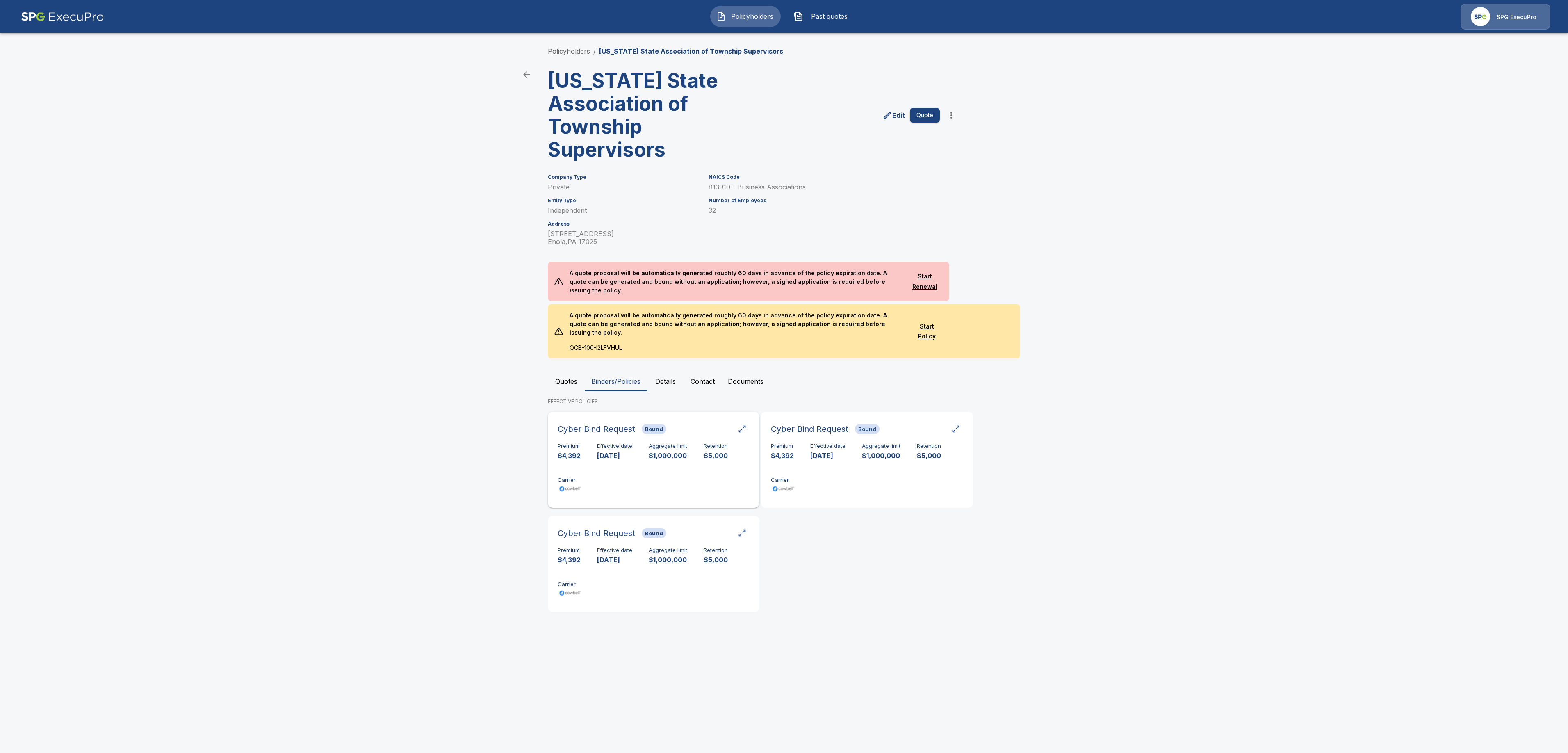
click at [630, 451] on p "9/10/2025" at bounding box center [615, 455] width 35 height 9
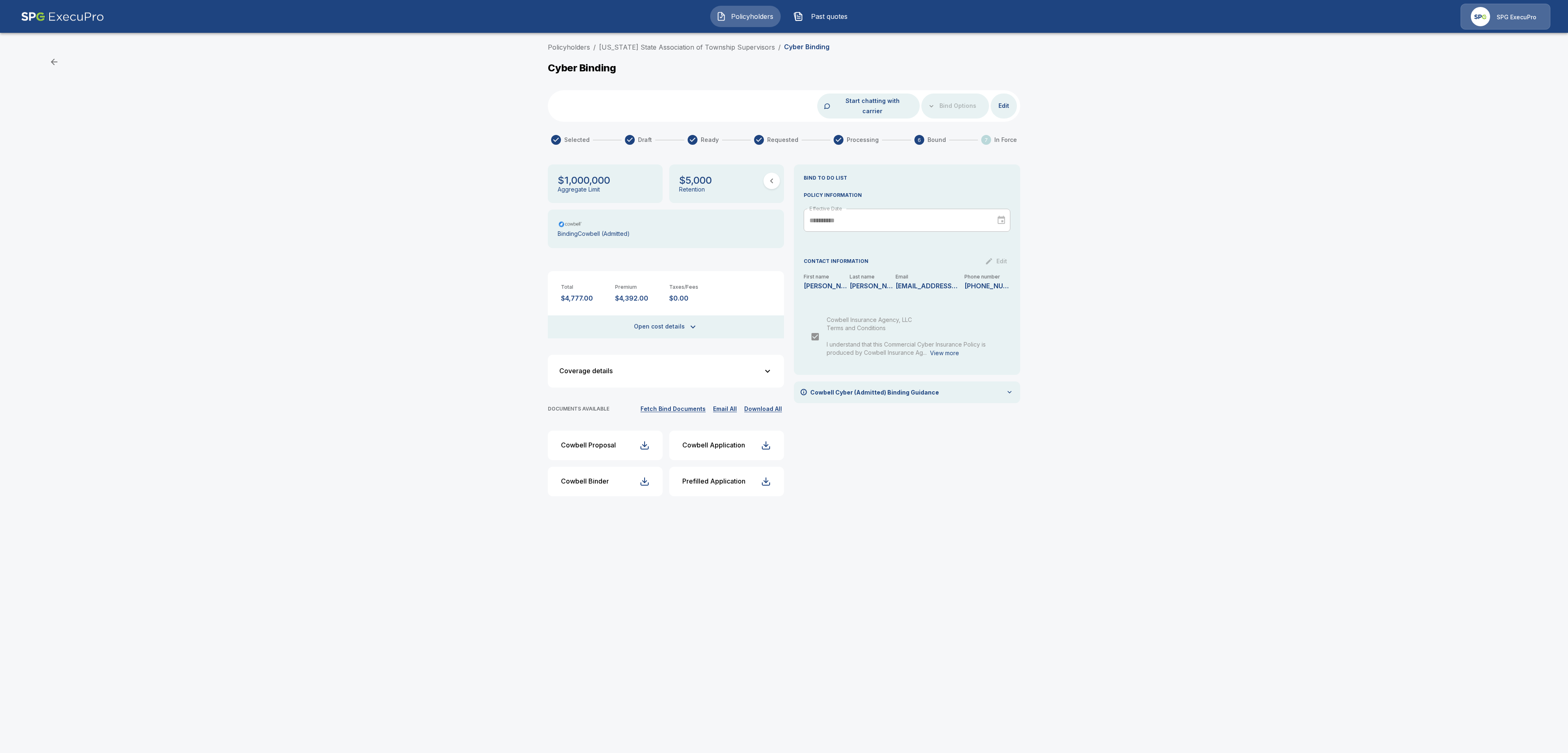
click at [691, 404] on button "Fetch Bind Documents" at bounding box center [673, 409] width 69 height 10
click at [667, 48] on link "[US_STATE] State Association of Township Supervisors" at bounding box center [687, 47] width 176 height 8
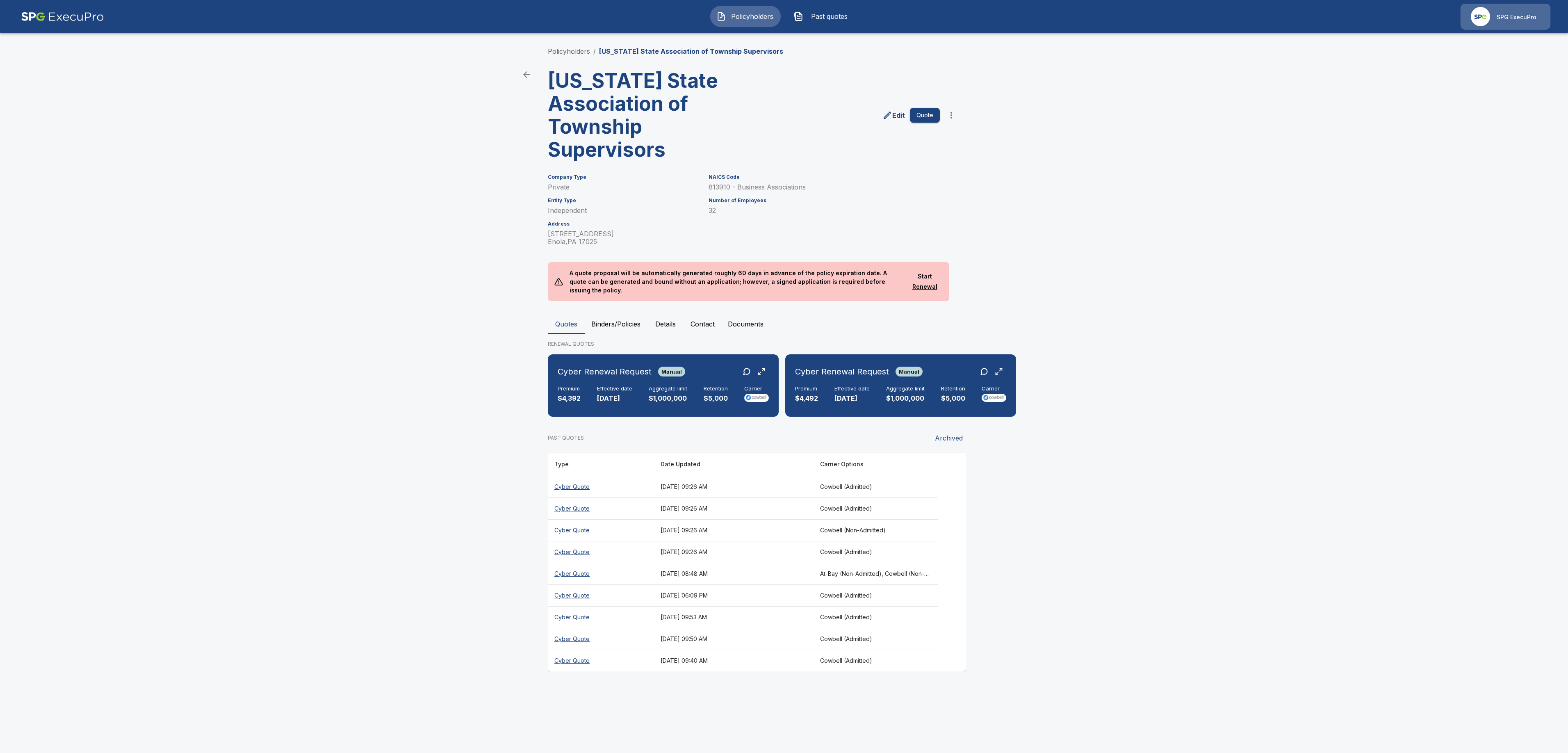
click at [638, 316] on button "Binders/Policies" at bounding box center [616, 324] width 62 height 20
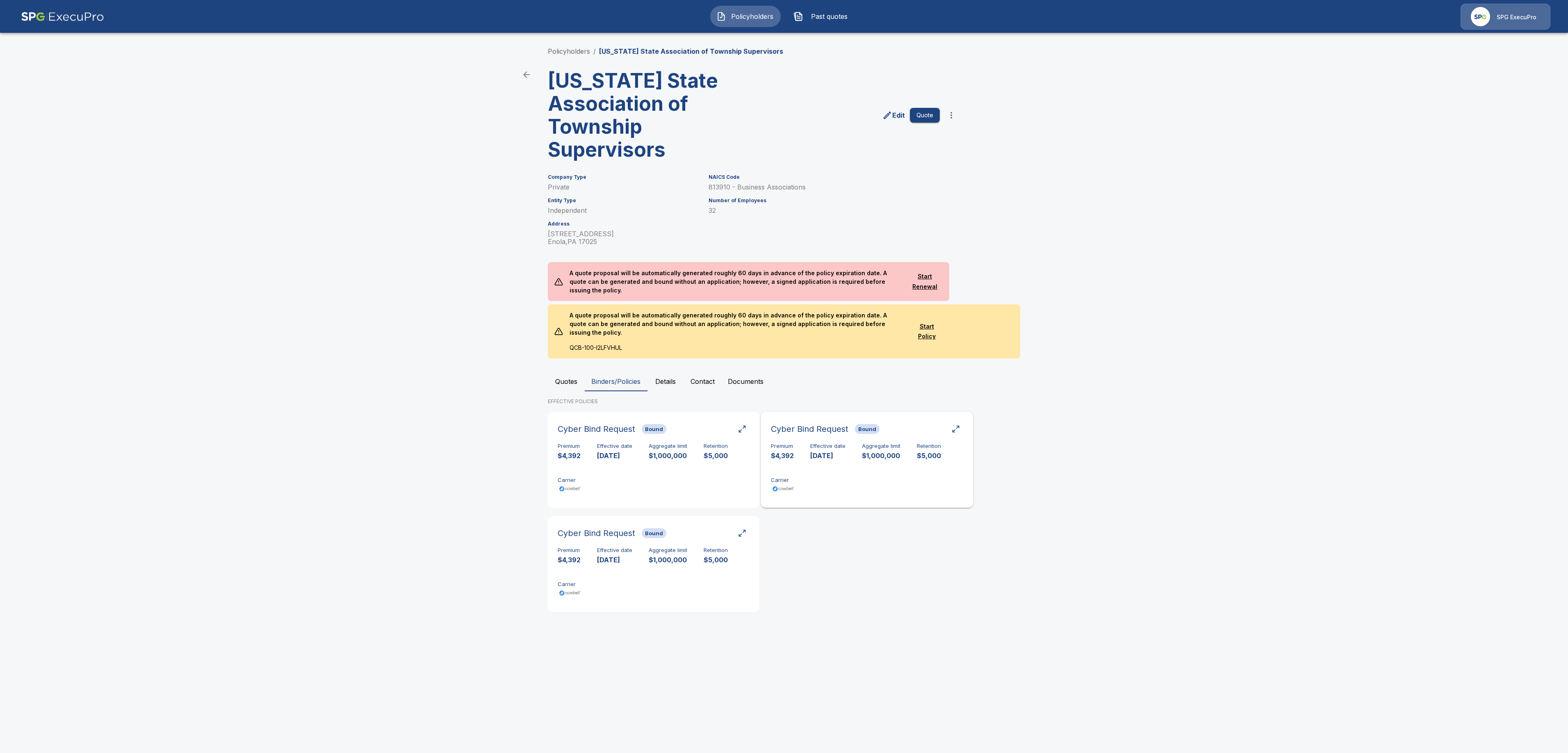
click at [834, 444] on div "Premium $4,392 Effective date [DATE] Aggregate limit $1,000,000 Retention $5,00…" at bounding box center [866, 469] width 192 height 52
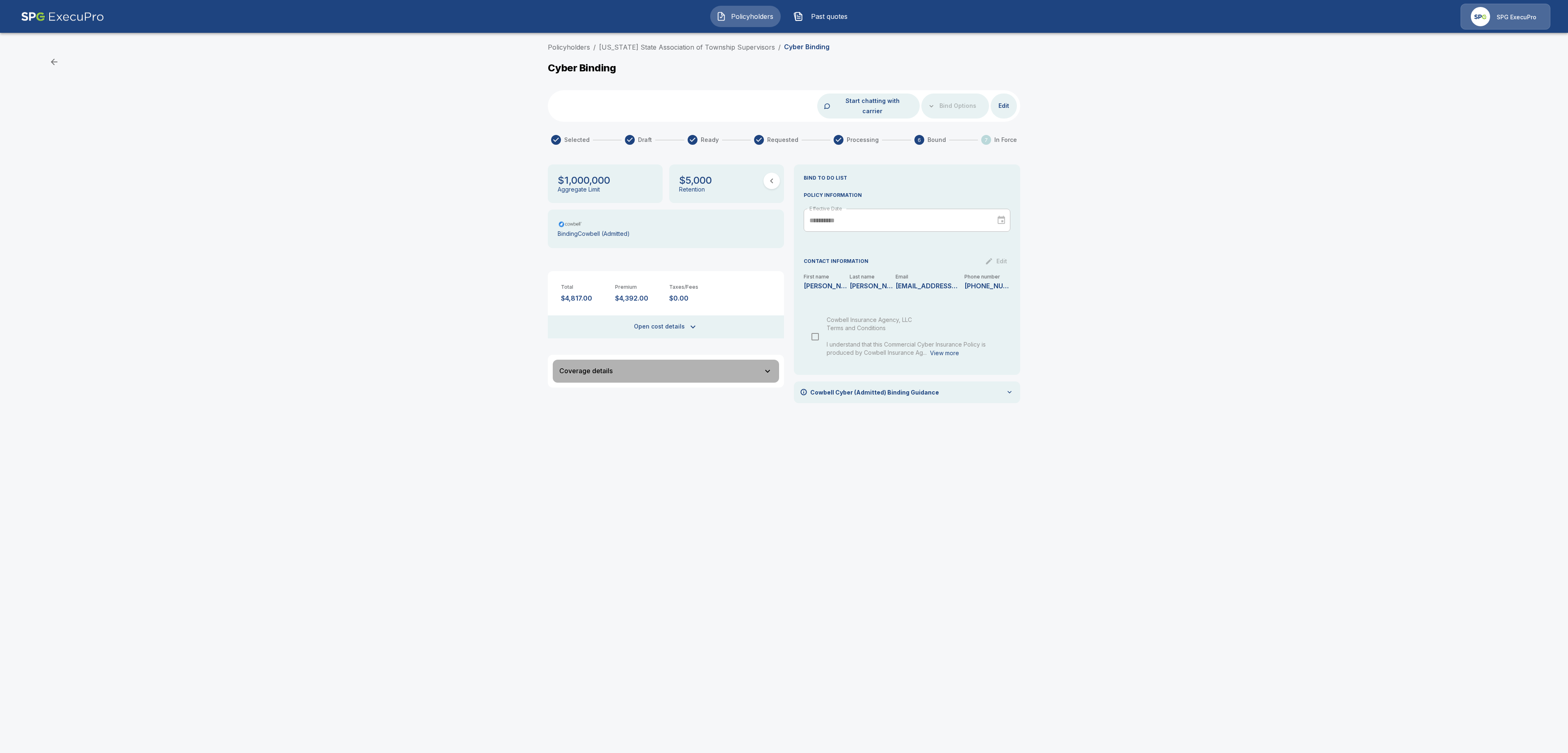
drag, startPoint x: 766, startPoint y: 363, endPoint x: 767, endPoint y: 372, distance: 9.1
click at [766, 366] on icon "button" at bounding box center [768, 371] width 10 height 10
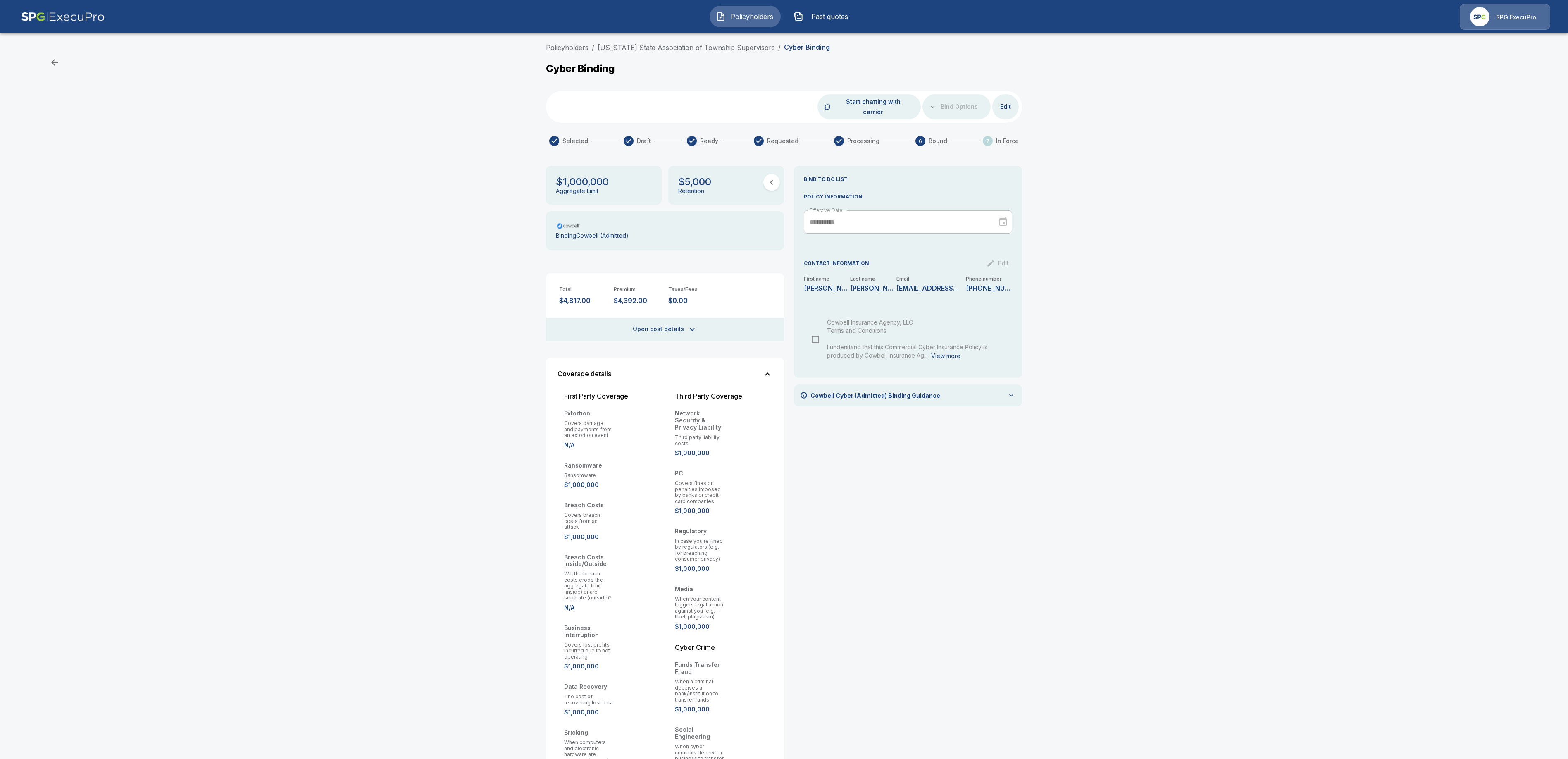
click at [772, 369] on icon "button" at bounding box center [767, 374] width 10 height 10
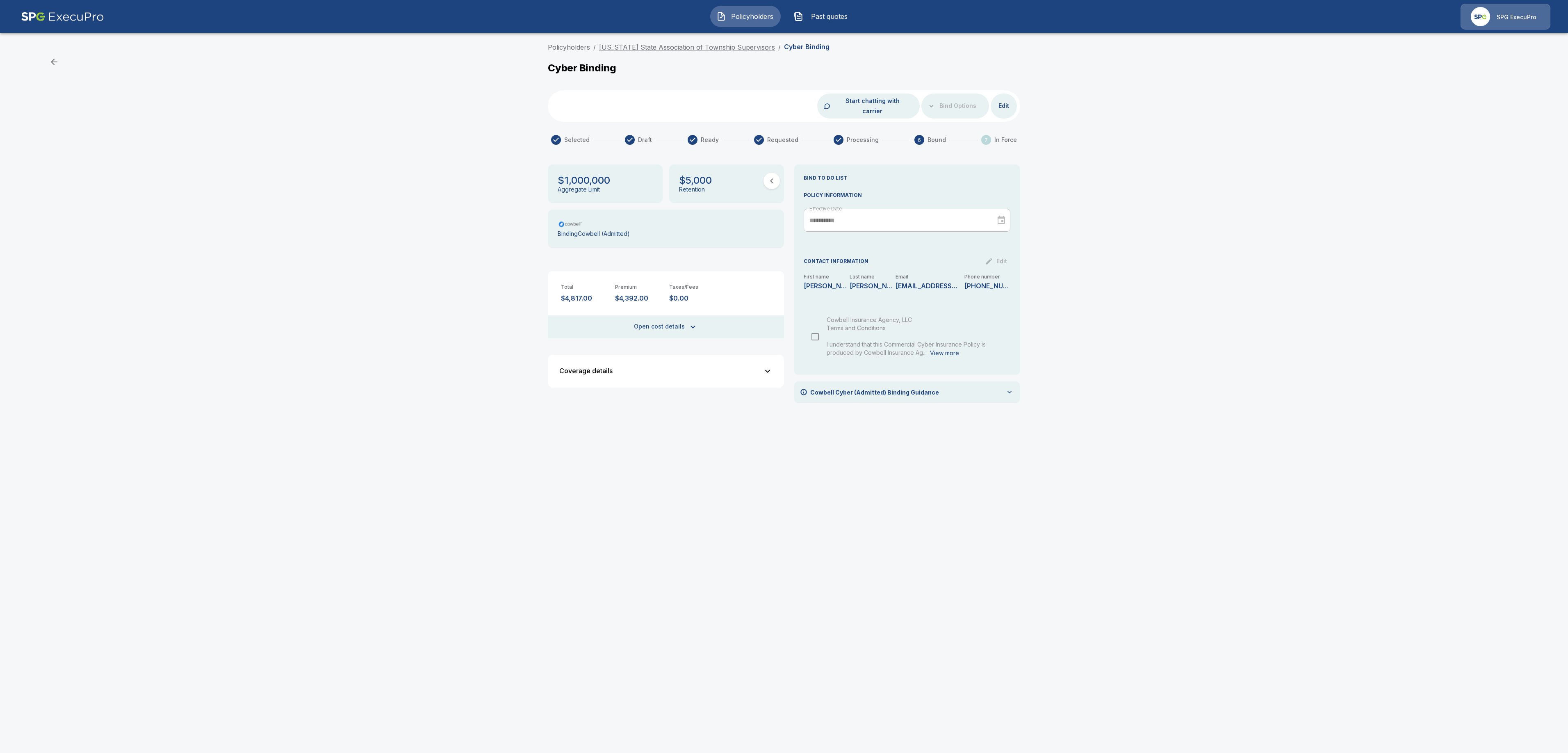
click at [650, 47] on link "Pennsylvania State Association of Township Supervisors" at bounding box center [687, 47] width 176 height 8
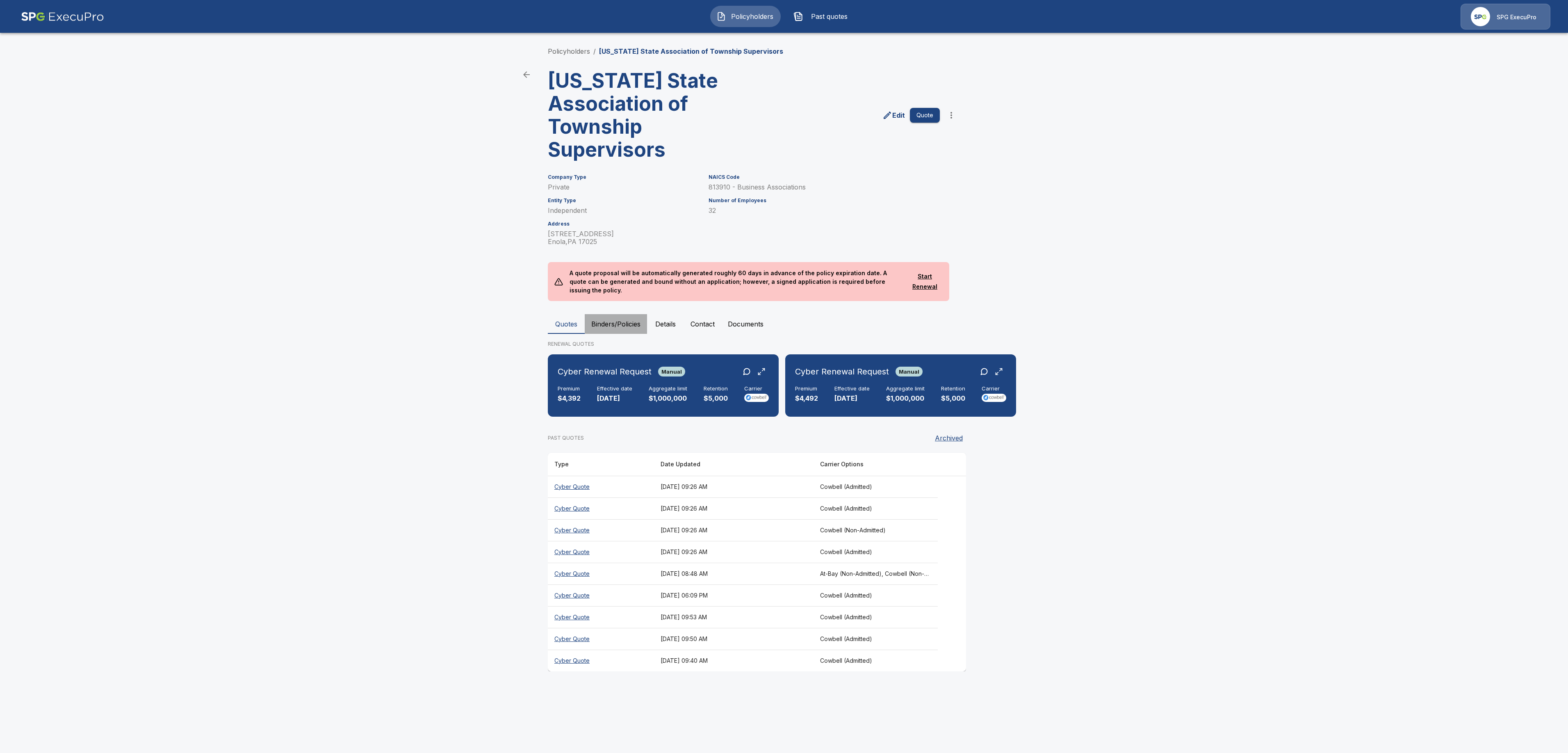
click at [631, 319] on button "Binders/Policies" at bounding box center [616, 324] width 62 height 20
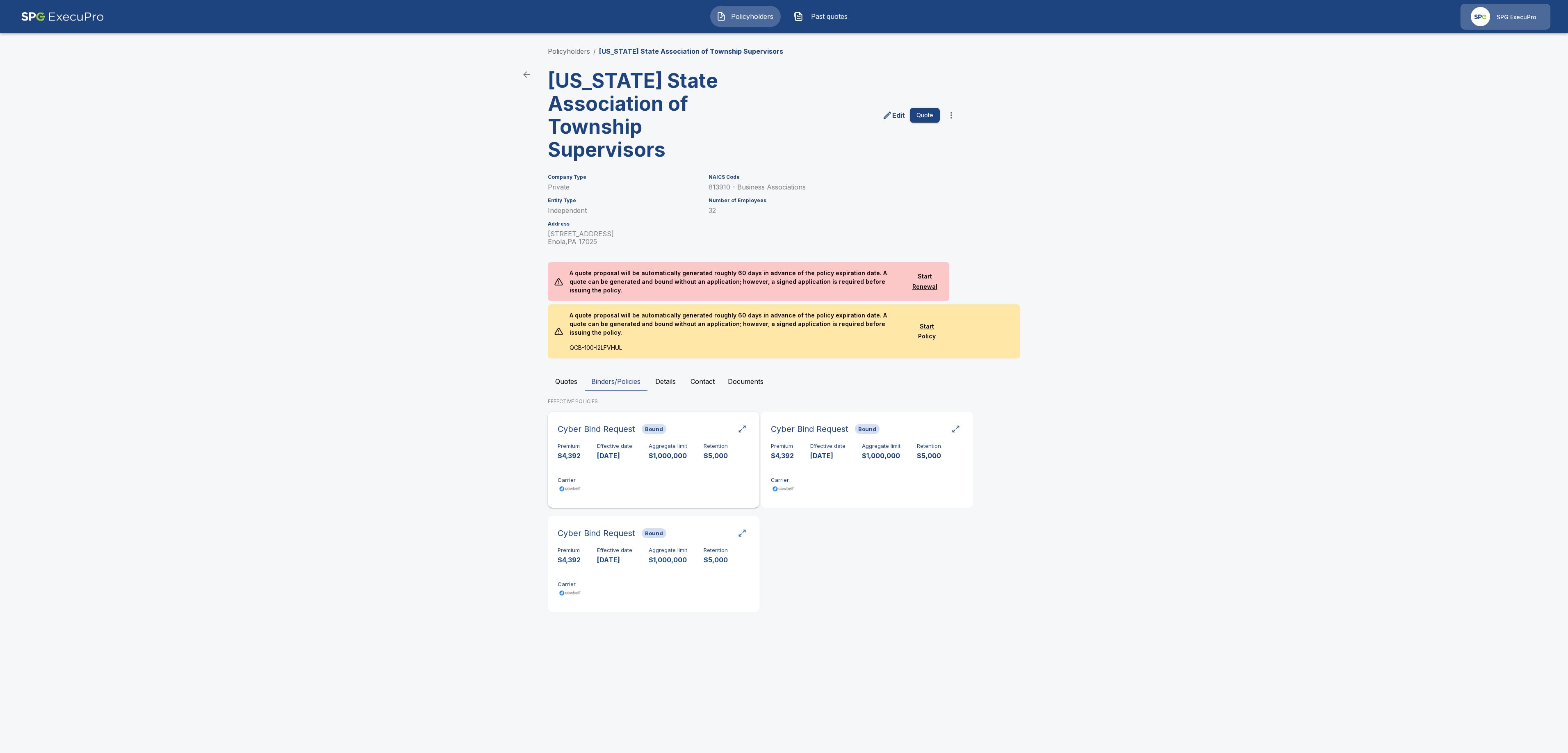
click at [627, 451] on div "Premium $4,392 Effective date [DATE] Aggregate limit $1,000,000 Retention $5,00…" at bounding box center [653, 469] width 192 height 52
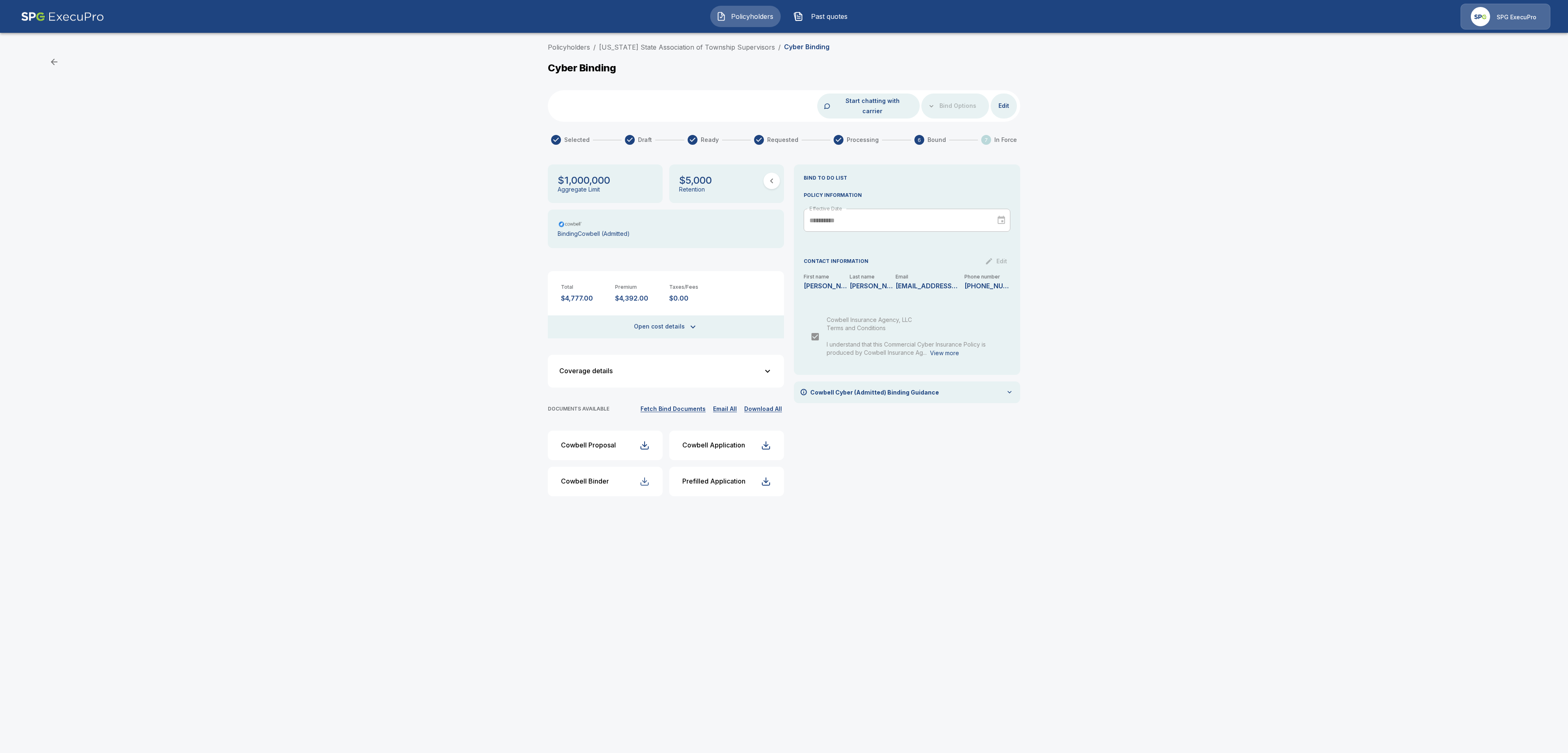
click at [648, 476] on div "button" at bounding box center [645, 481] width 10 height 10
drag, startPoint x: 775, startPoint y: 51, endPoint x: 596, endPoint y: 51, distance: 179.0
click at [596, 51] on ol "Policyholders / [US_STATE] State Association of Township Supervisors / Cyber Bi…" at bounding box center [688, 47] width 282 height 10
copy link "[US_STATE] State Association of Township Supervisors"
click at [692, 57] on div "Policyholders / [US_STATE] State Association of Township Supervisors / Cyber Bi…" at bounding box center [784, 277] width 492 height 470
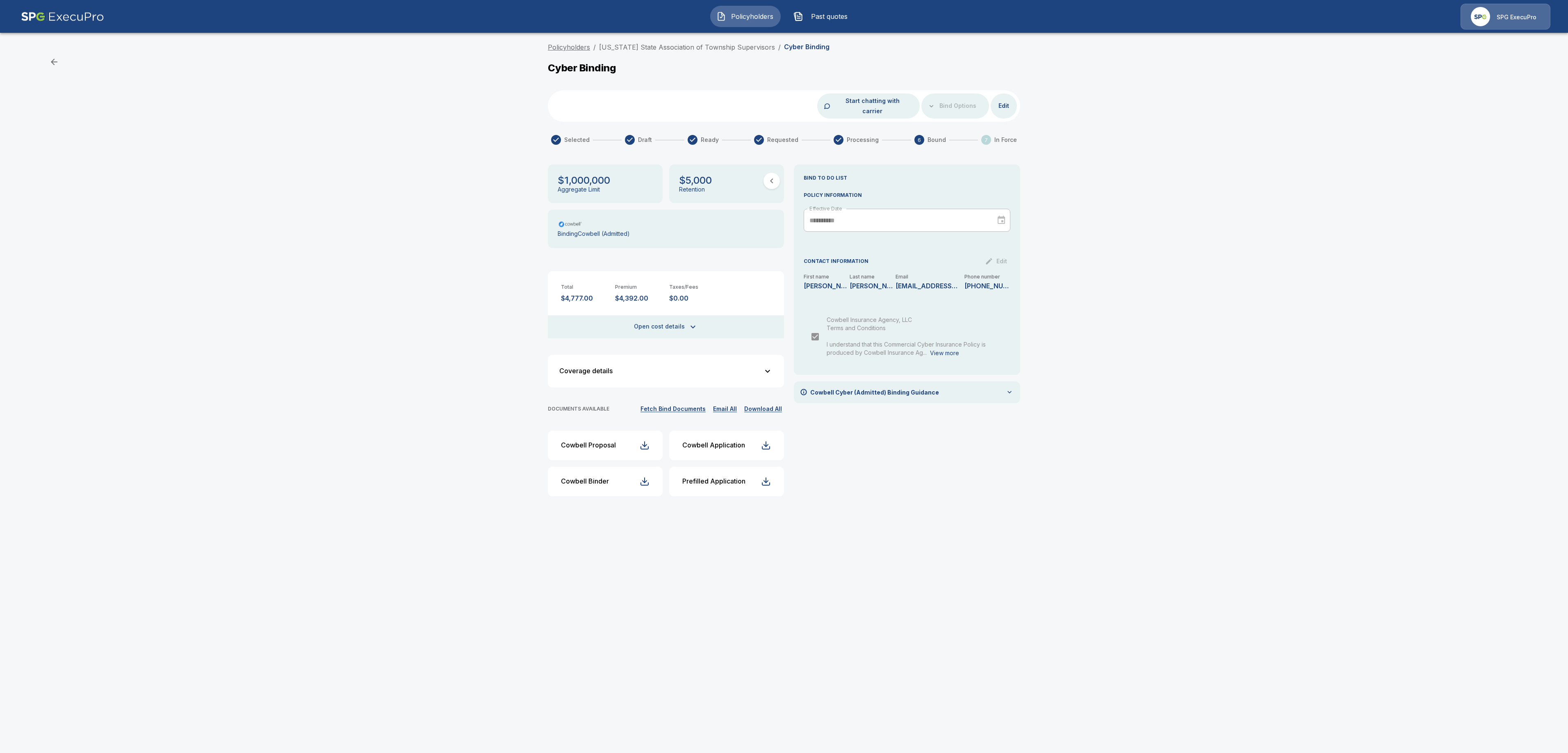
click at [576, 49] on link "Policyholders" at bounding box center [569, 47] width 42 height 8
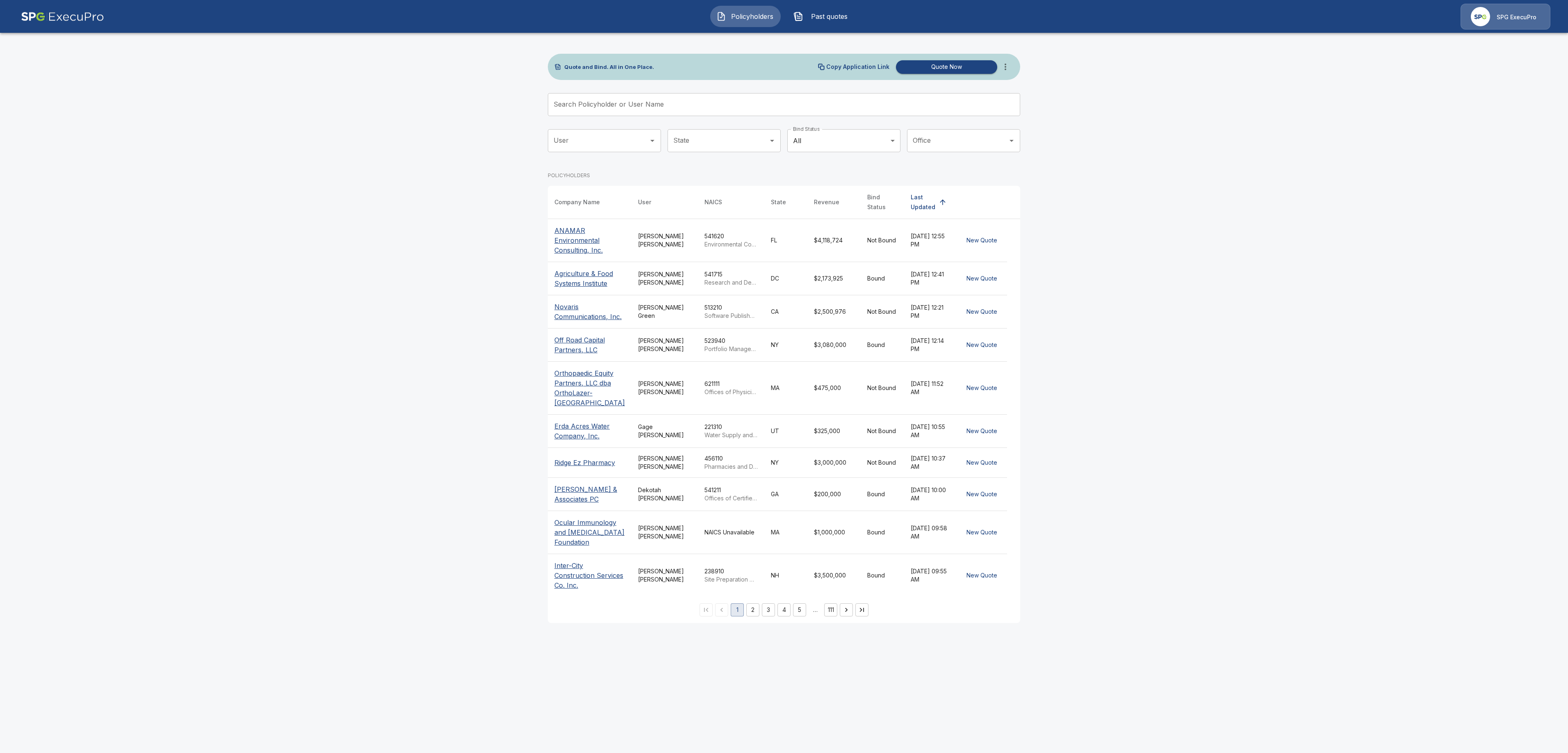
click at [571, 110] on input "Search Policyholder or User Name" at bounding box center [779, 104] width 463 height 23
paste input "**********"
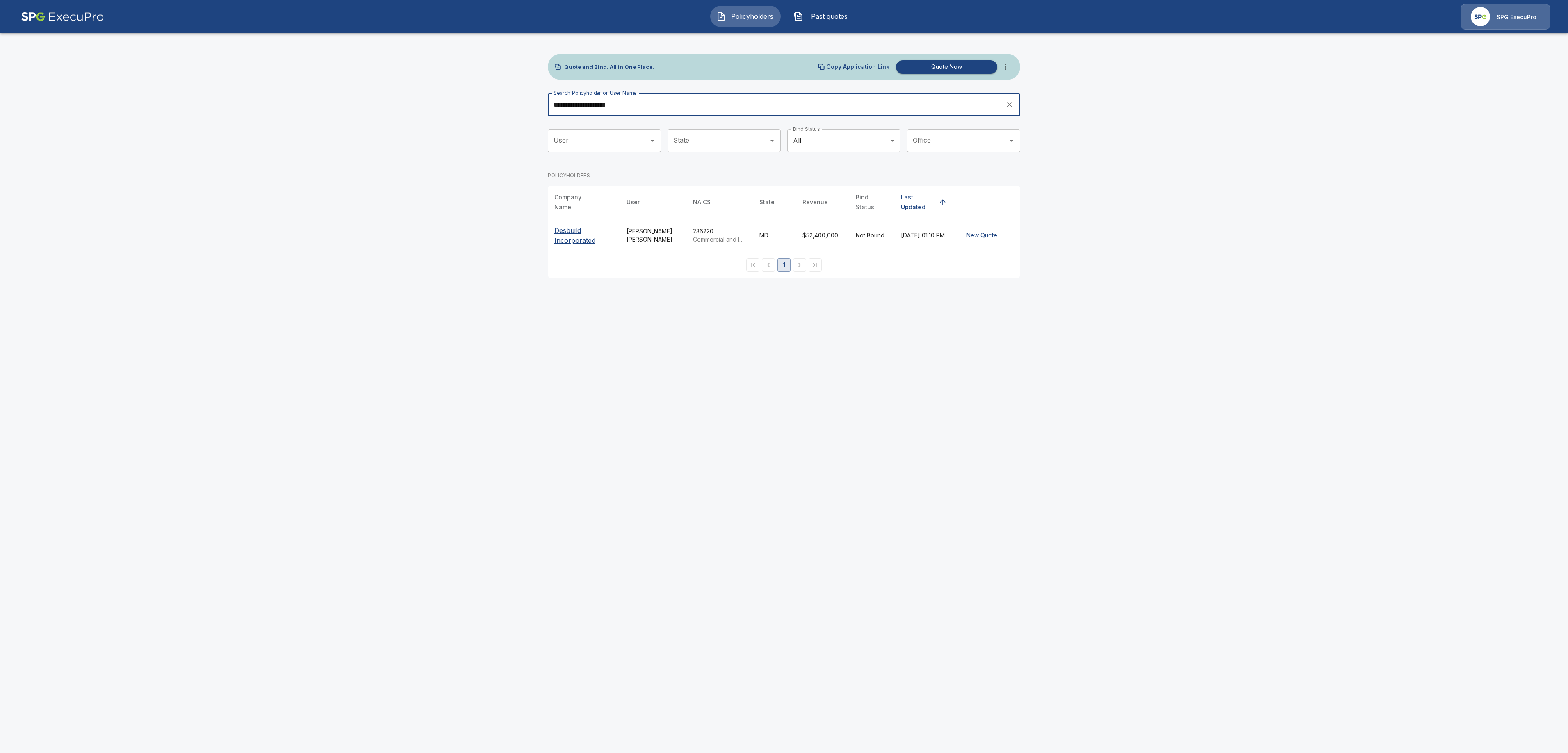
type input "**********"
click at [572, 235] on p "Desbuild Incorporated" at bounding box center [583, 235] width 59 height 20
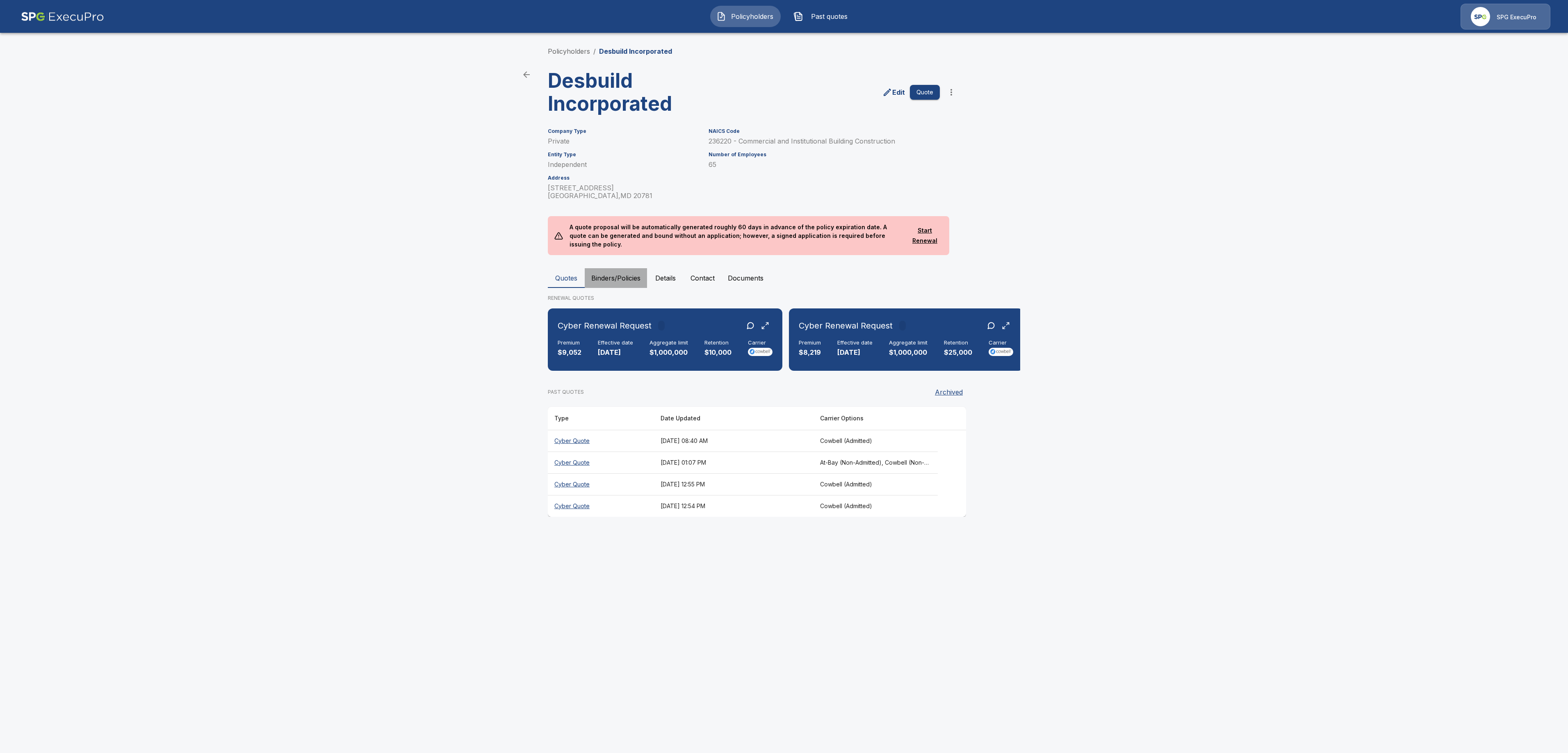
click at [627, 270] on button "Binders/Policies" at bounding box center [616, 278] width 62 height 20
